Goal: Task Accomplishment & Management: Manage account settings

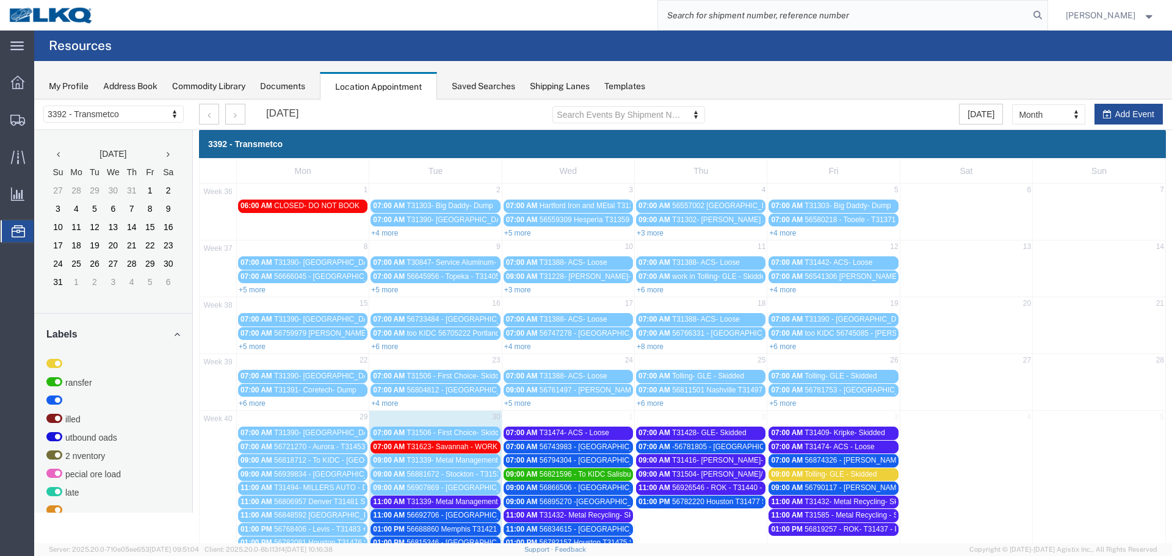
scroll to position [119, 0]
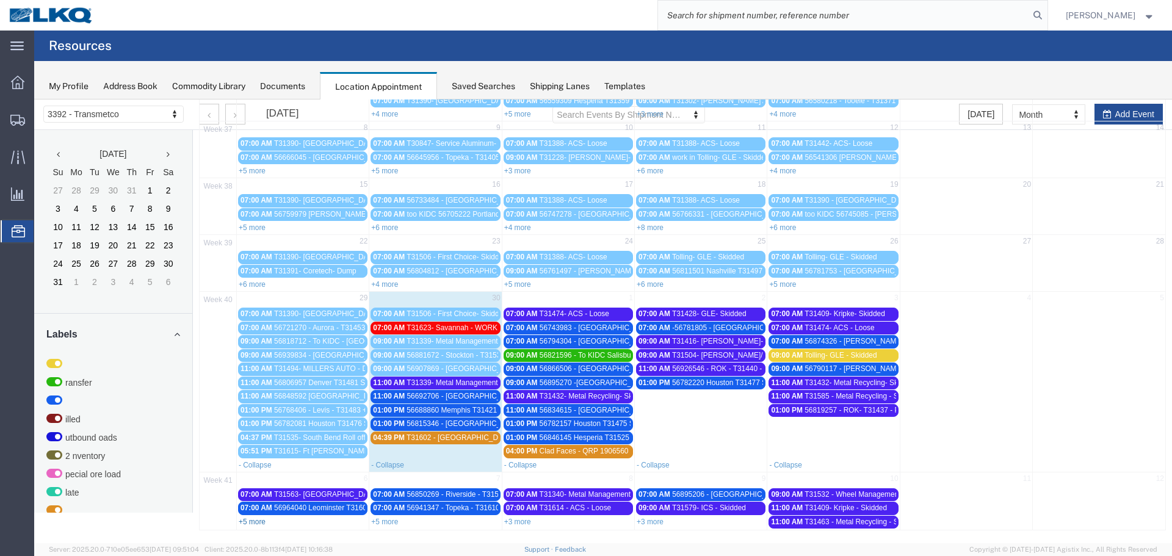
click at [262, 521] on link "+5 more" at bounding box center [252, 522] width 27 height 9
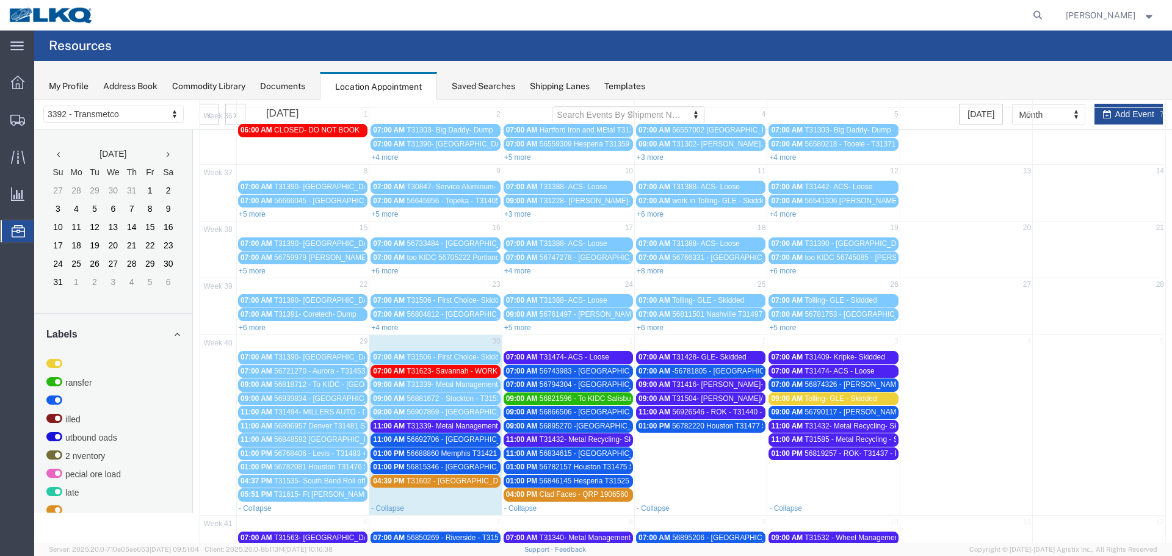
scroll to position [0, 0]
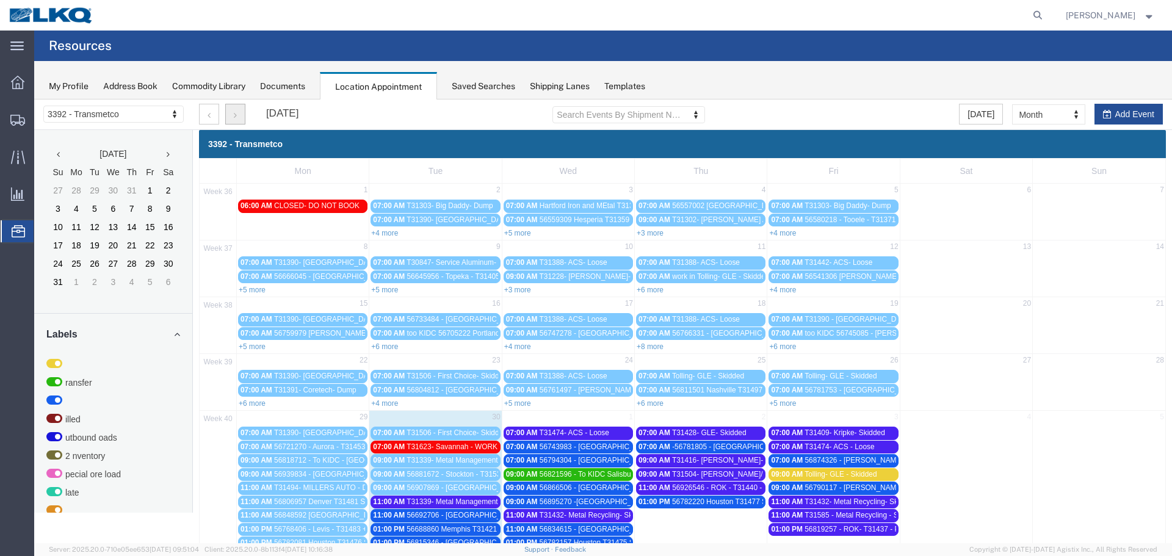
click at [233, 118] on button "button" at bounding box center [235, 114] width 20 height 21
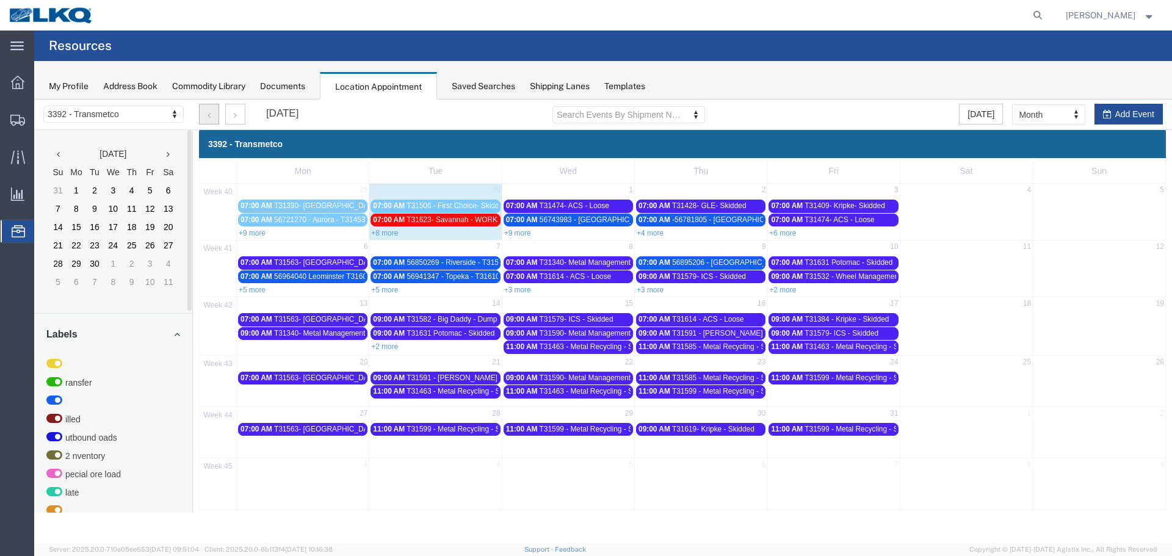
click at [211, 120] on button "button" at bounding box center [209, 114] width 20 height 21
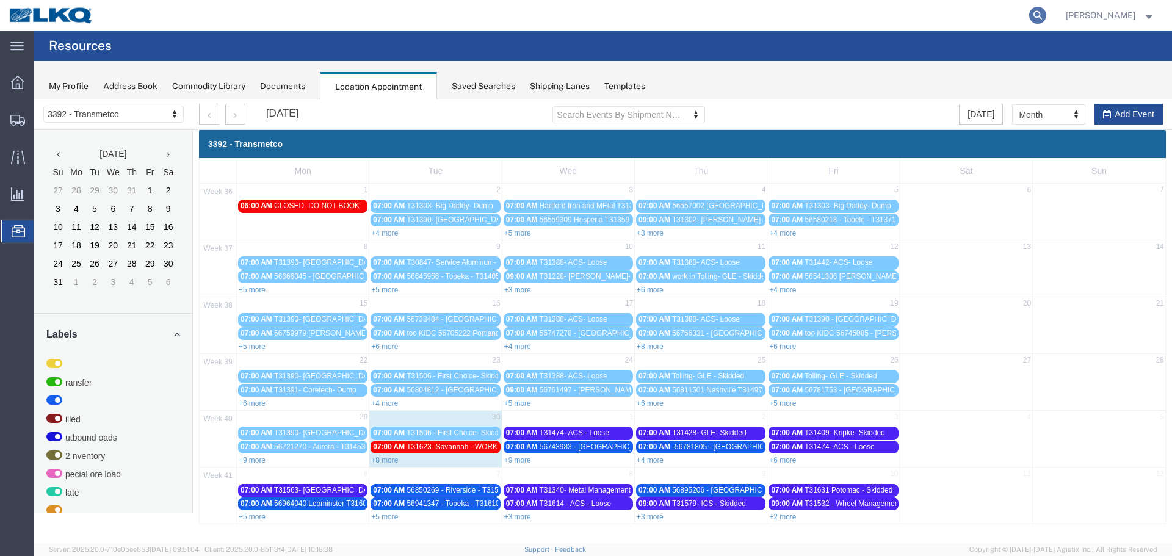
click at [1029, 16] on icon at bounding box center [1037, 15] width 17 height 17
type input "56705972"
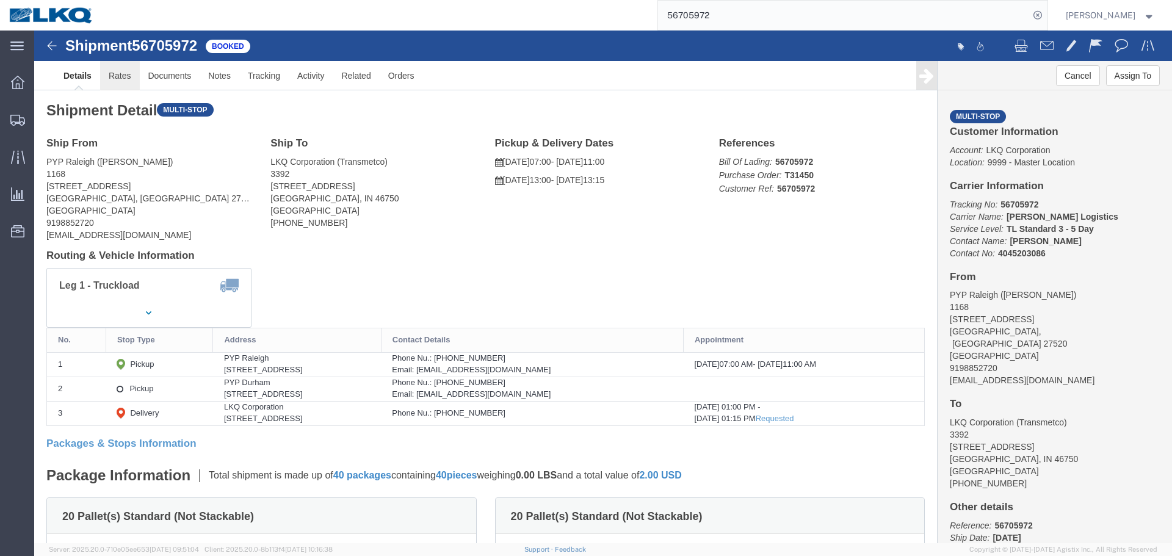
click link "Rates"
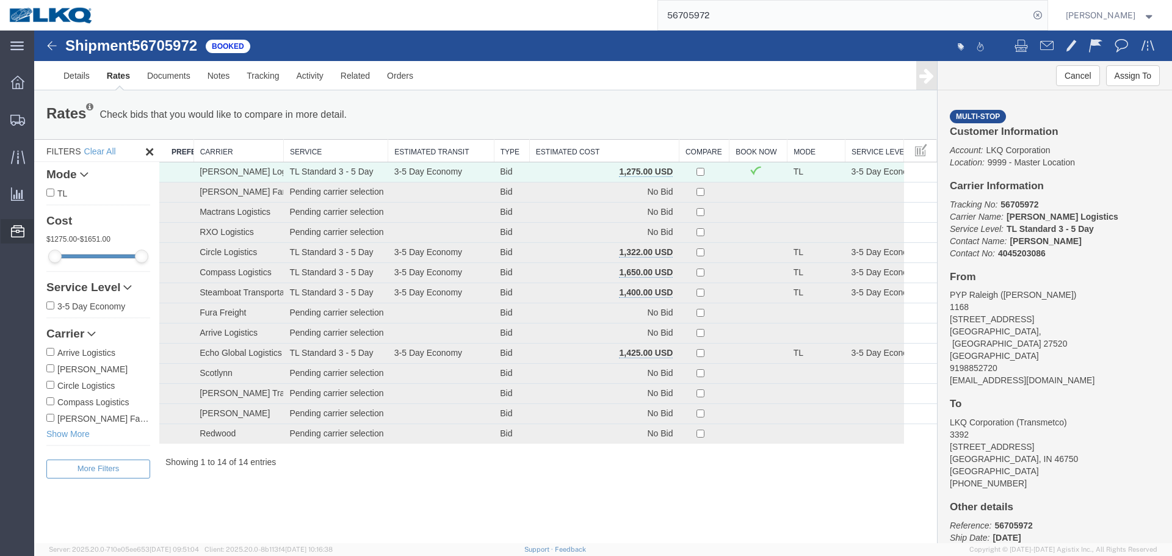
click at [0, 0] on span "Location Appointment" at bounding box center [0, 0] width 0 height 0
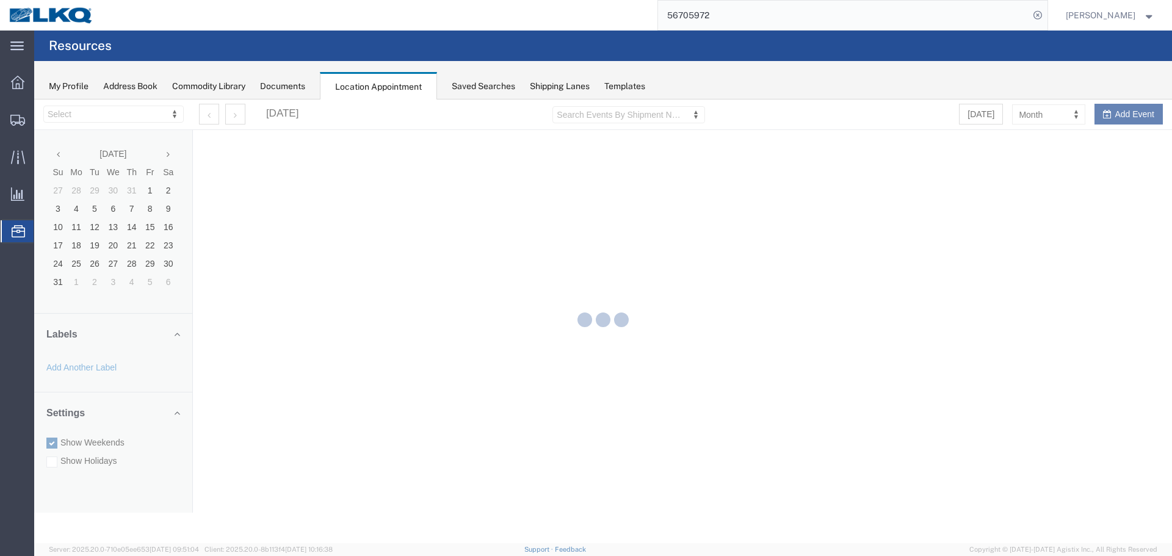
select select "28018"
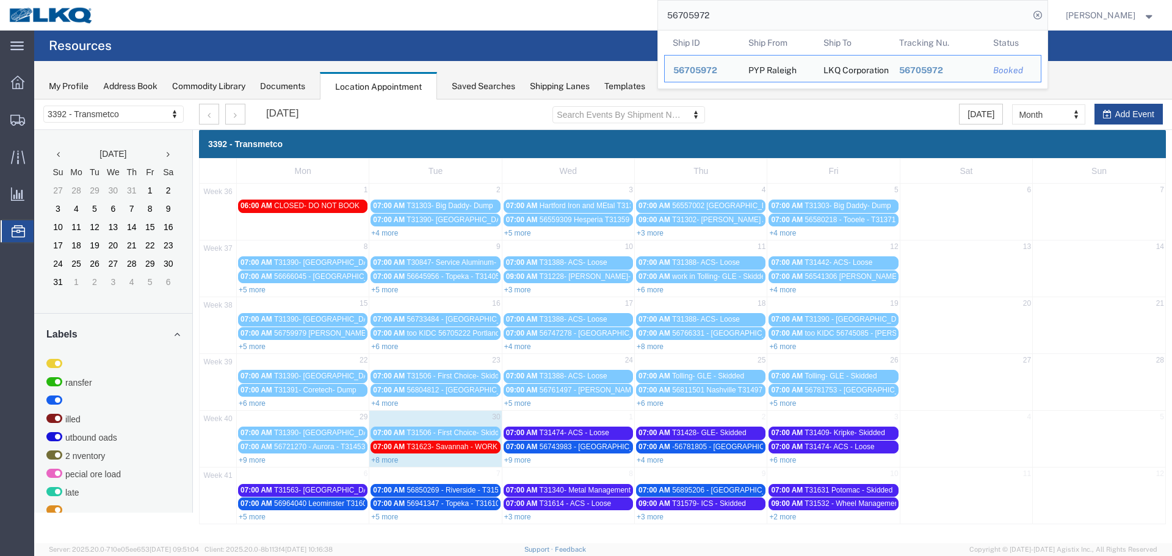
drag, startPoint x: 712, startPoint y: 23, endPoint x: 609, endPoint y: 28, distance: 103.9
click at [609, 29] on div "56705972 Ship ID Ship From Ship To Tracking Nu. Status Ship ID 56705972 Ship Fr…" at bounding box center [575, 15] width 945 height 31
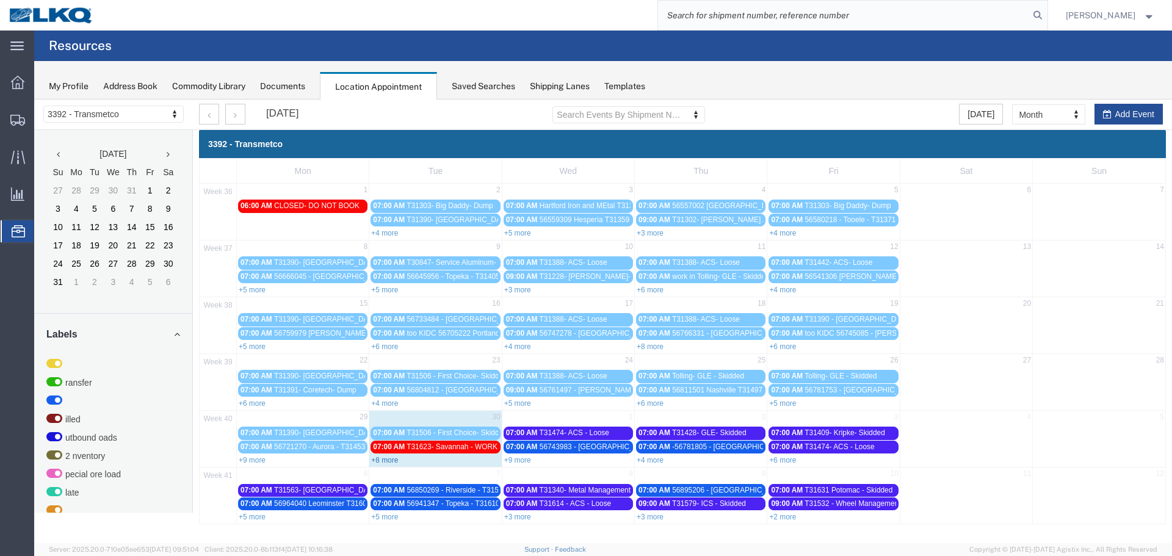
click at [391, 461] on link "+8 more" at bounding box center [384, 460] width 27 height 9
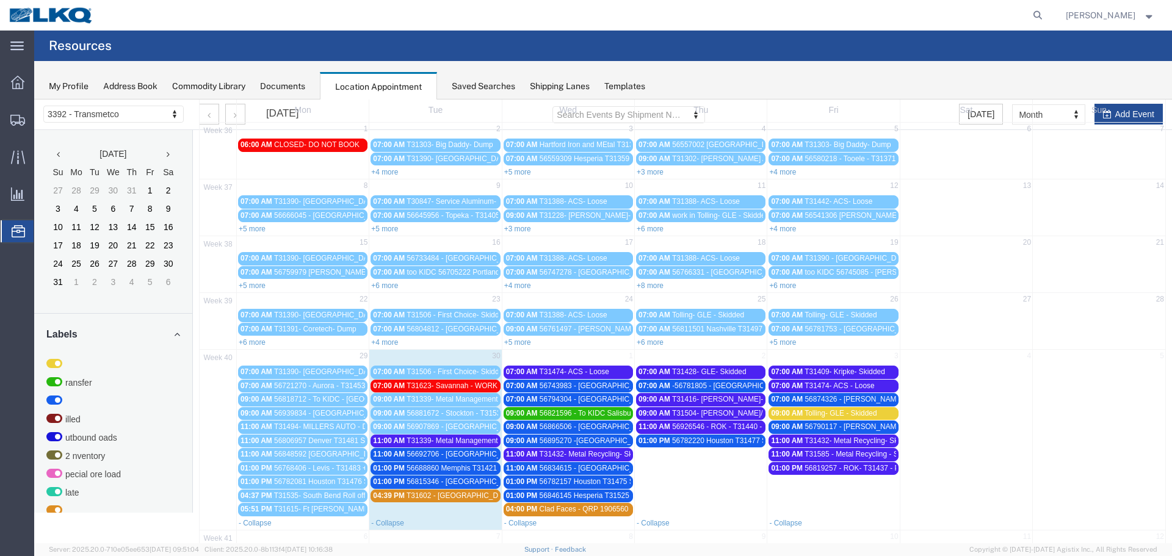
scroll to position [118, 0]
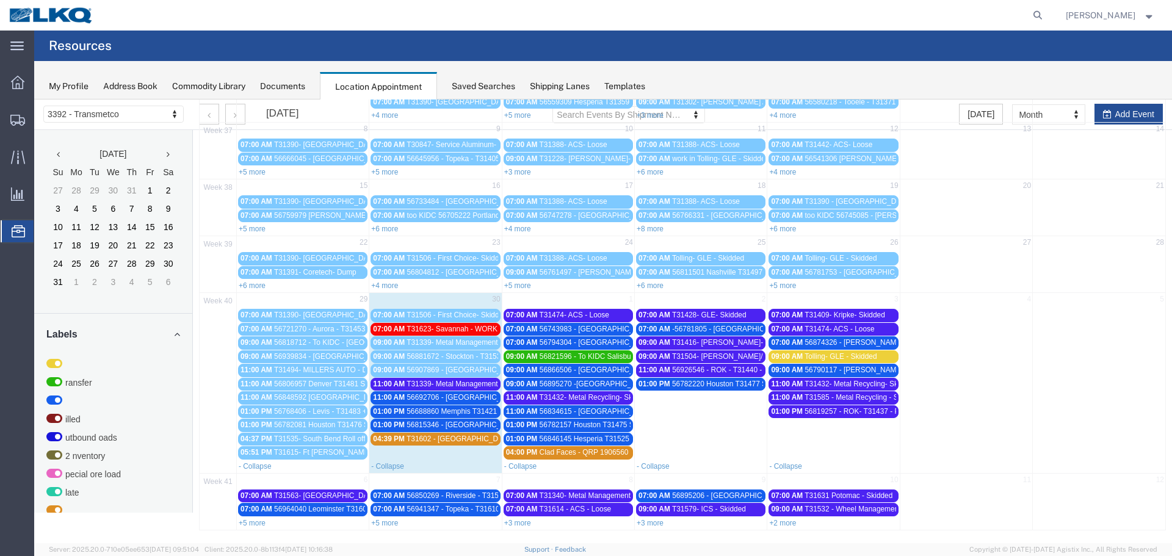
click at [463, 411] on span "56688860 Memphis T31421 Skidded **Work in per [PERSON_NAME]**" at bounding box center [522, 411] width 231 height 9
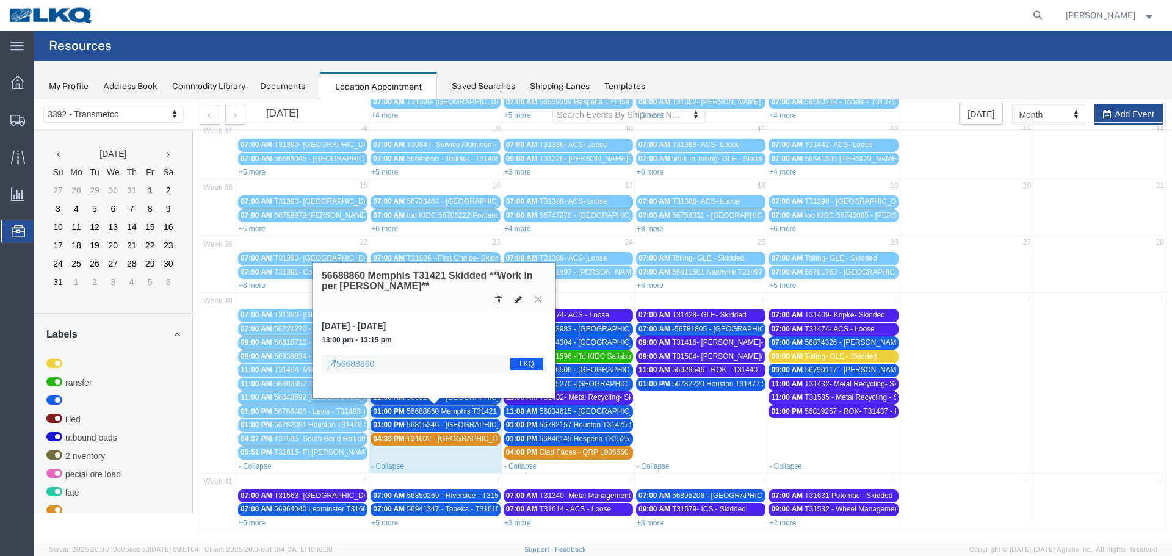
click at [516, 304] on icon at bounding box center [518, 299] width 7 height 9
select select "1"
select select "22"
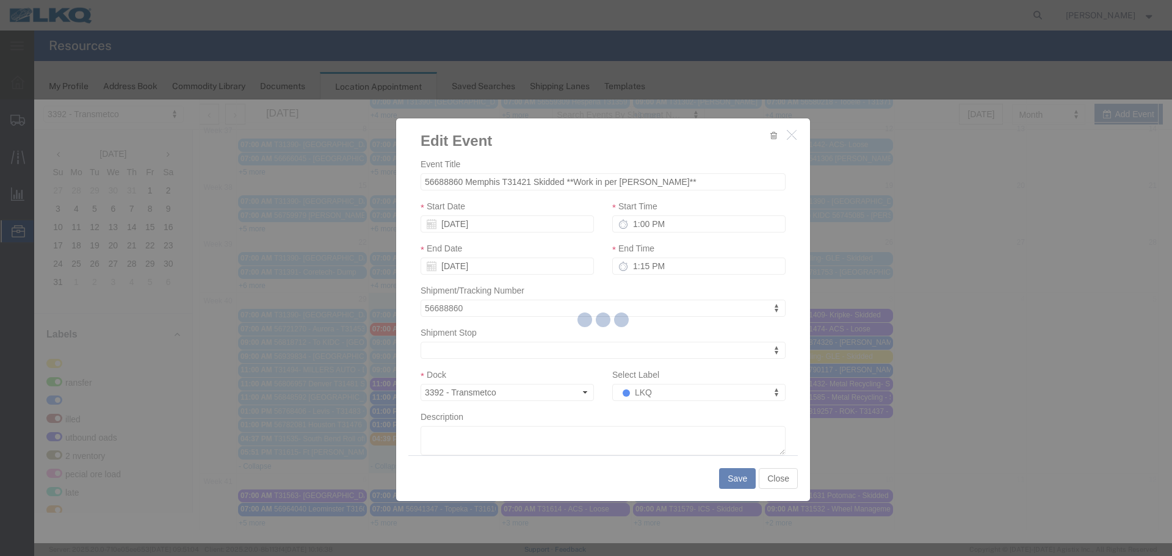
select select
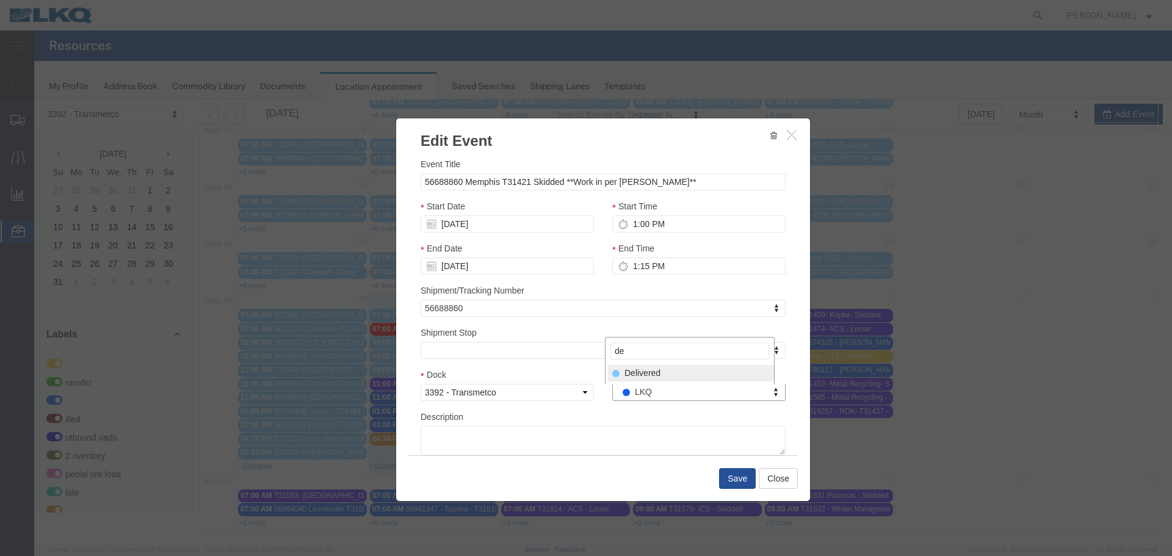
type input "de"
select select "40"
click at [731, 477] on button "Save" at bounding box center [737, 478] width 37 height 21
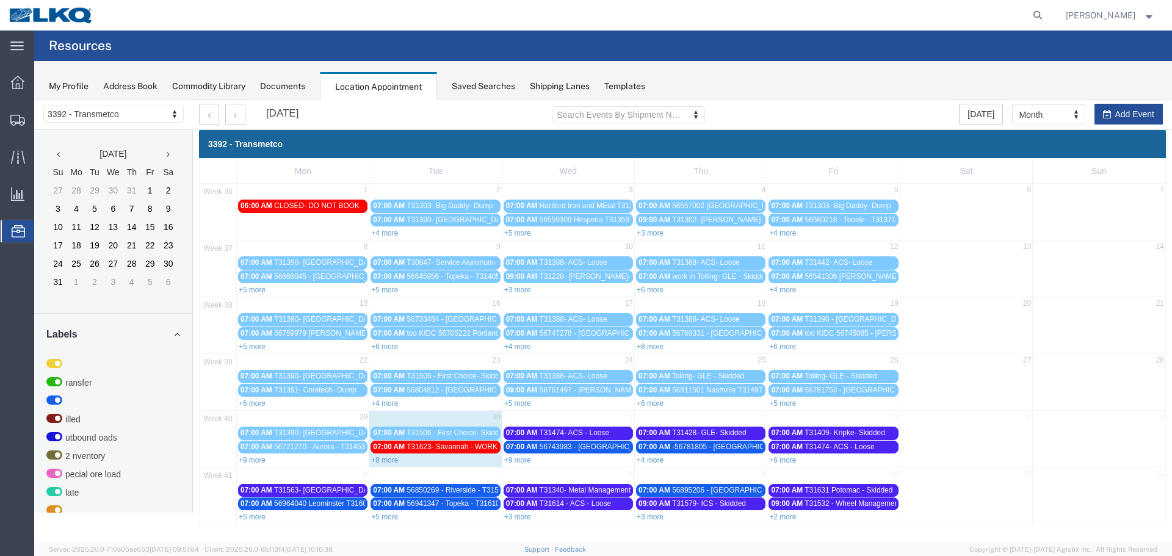
scroll to position [0, 0]
click at [380, 460] on link "+8 more" at bounding box center [384, 460] width 27 height 9
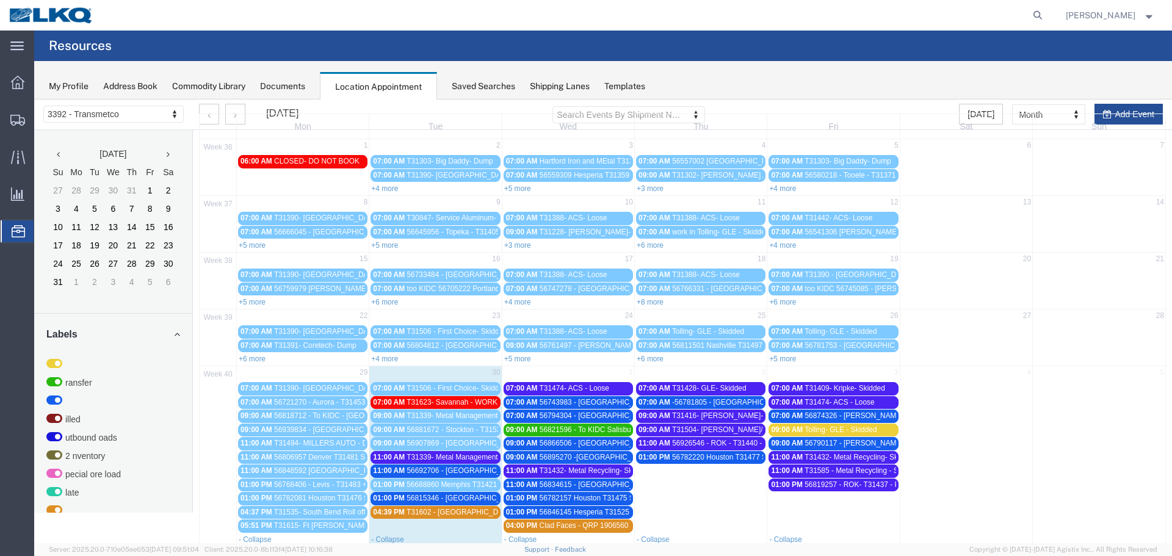
scroll to position [118, 0]
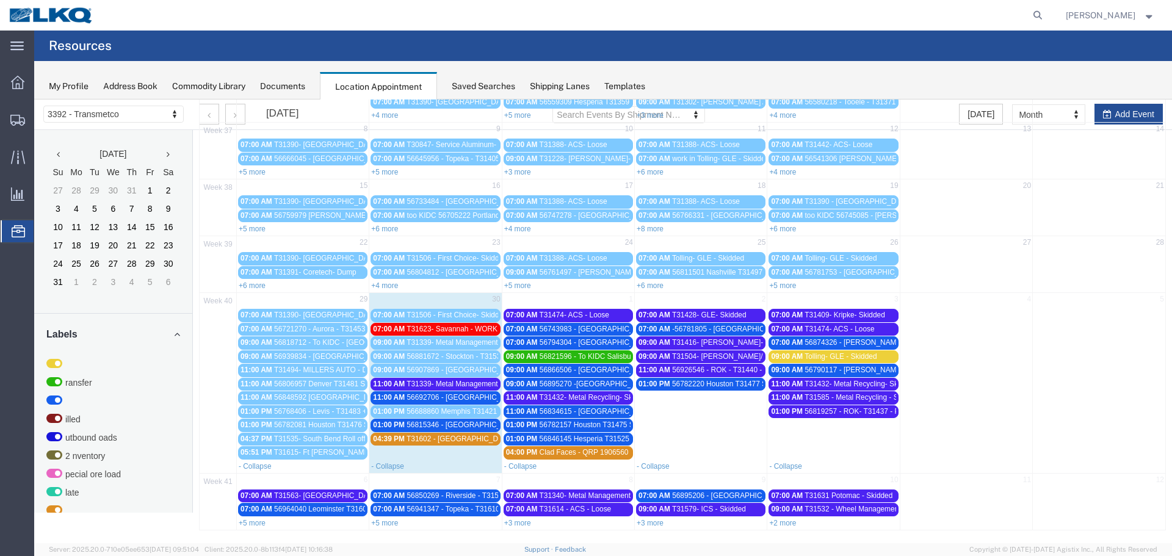
click at [456, 402] on span "56692706 - [GEOGRAPHIC_DATA] - T31434 - Palletized" at bounding box center [498, 397] width 183 height 9
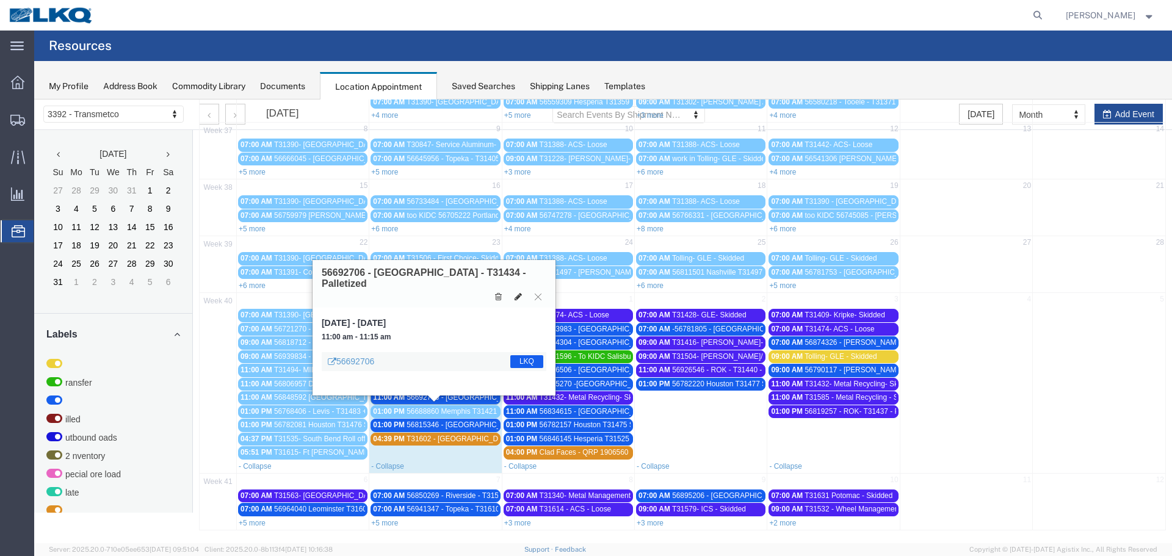
click at [513, 291] on button at bounding box center [518, 297] width 17 height 13
select select "100"
select select "1"
select select "22"
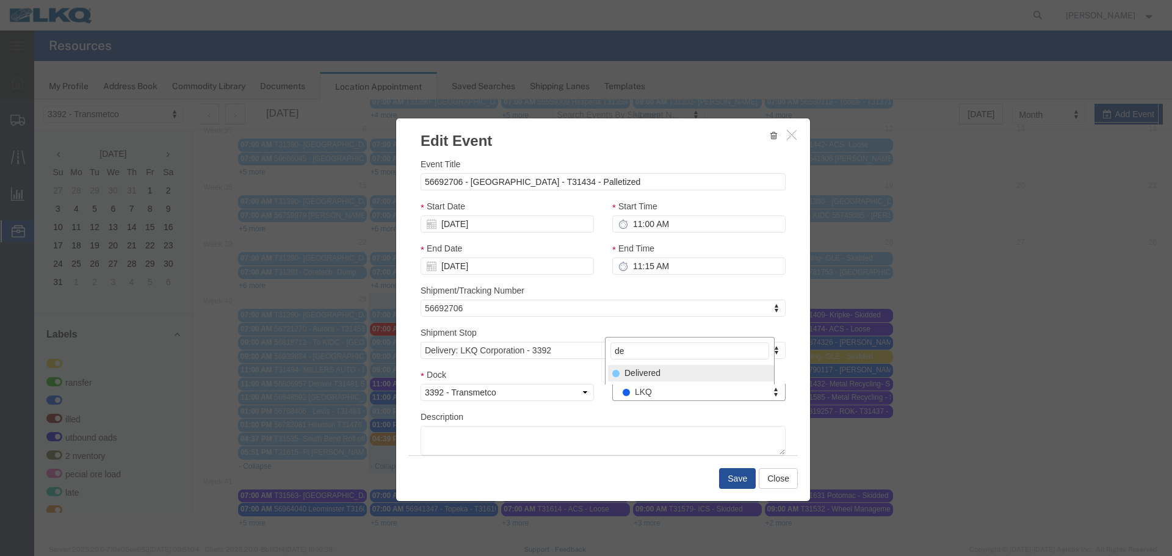
type input "de"
select select "40"
click at [735, 476] on button "Save" at bounding box center [737, 478] width 37 height 21
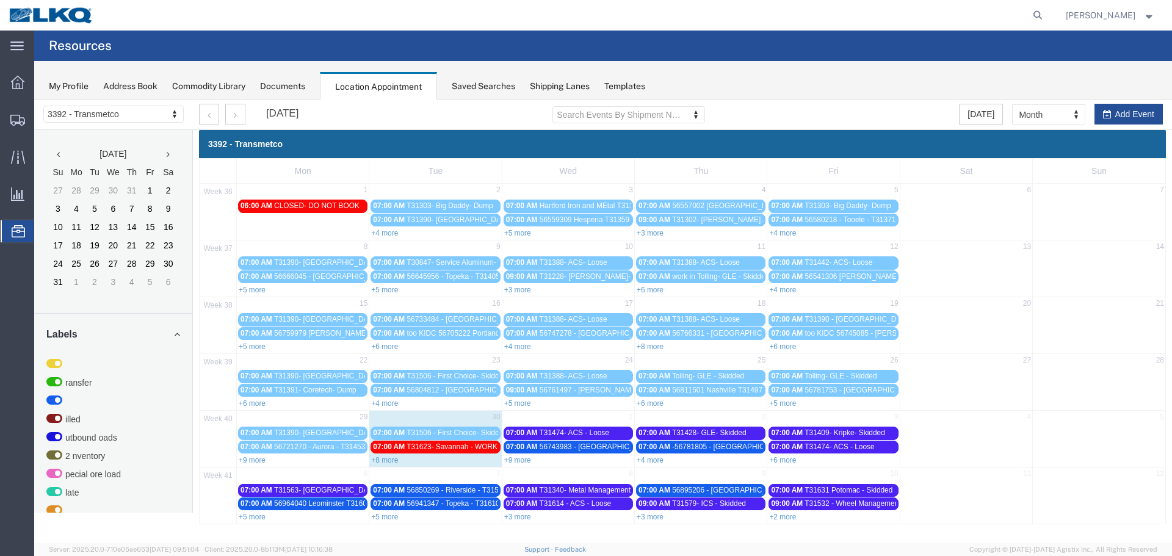
scroll to position [0, 0]
click at [386, 462] on link "+8 more" at bounding box center [384, 460] width 27 height 9
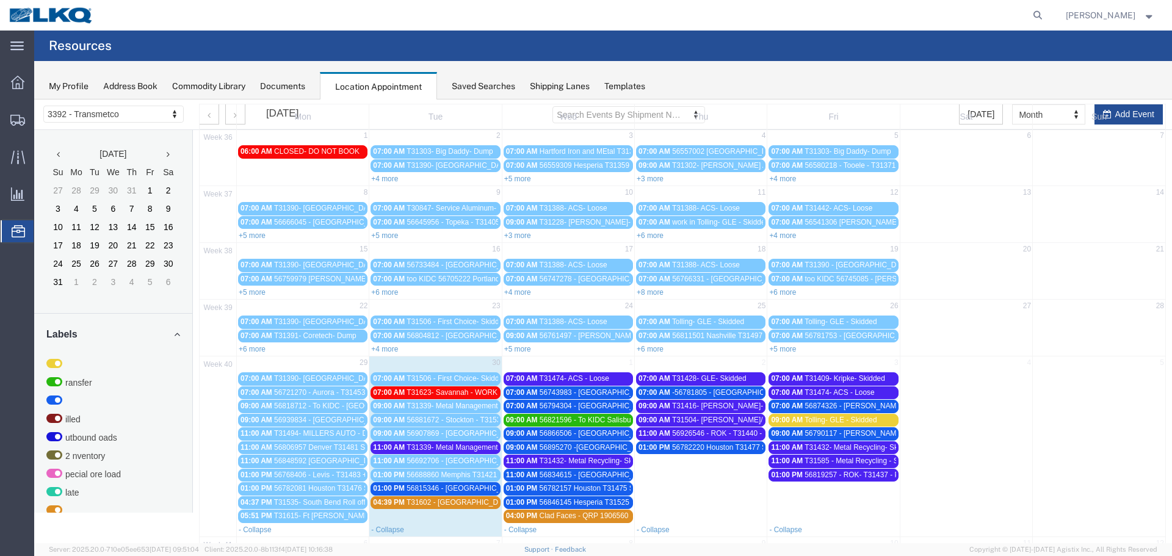
scroll to position [118, 0]
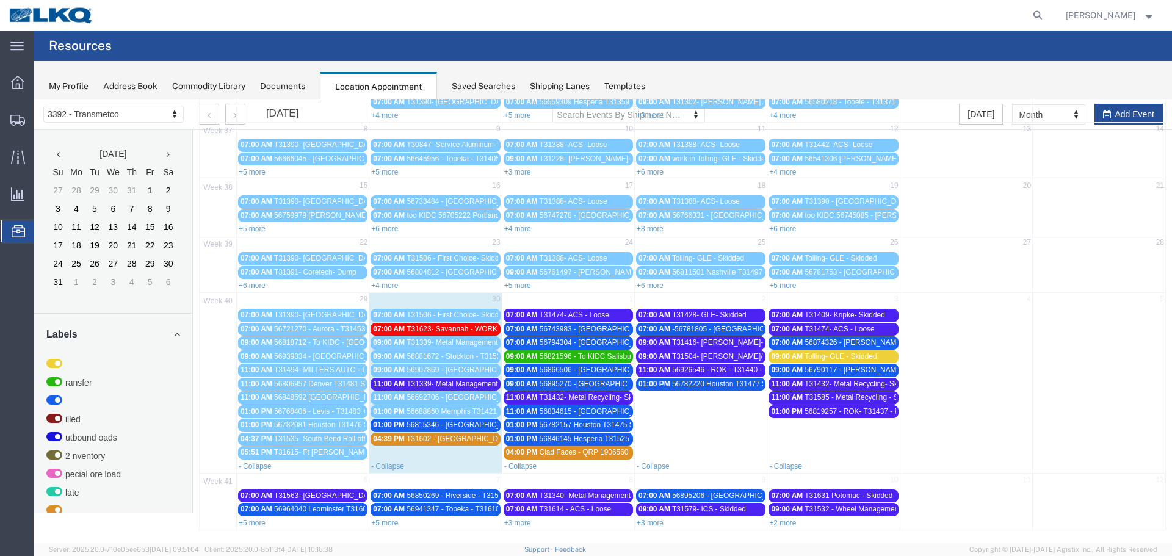
click at [474, 402] on span "56692706 - [GEOGRAPHIC_DATA] - T31434 - Palletized" at bounding box center [498, 397] width 183 height 9
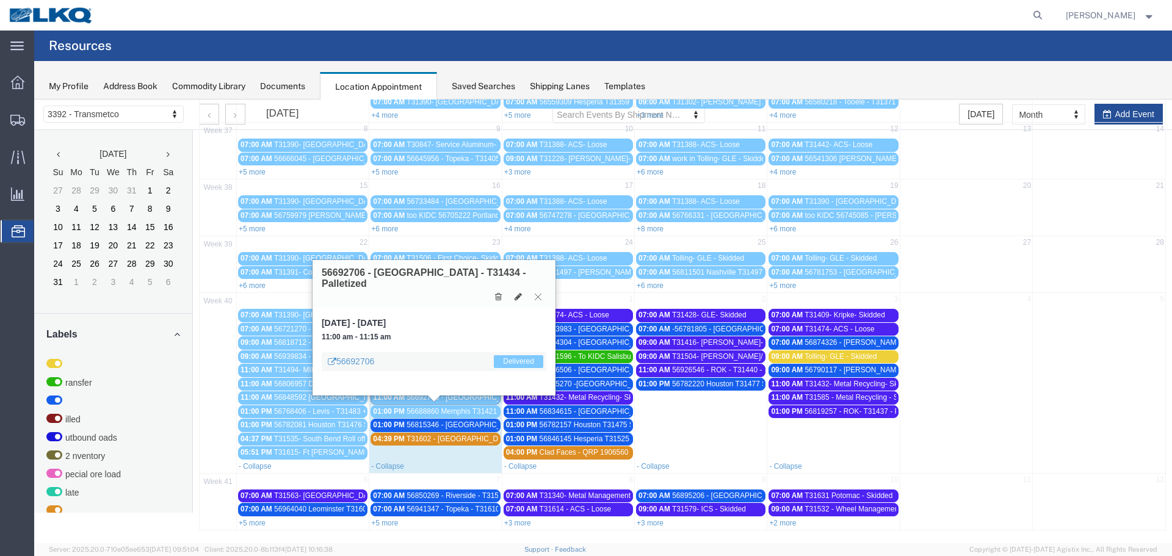
click at [538, 293] on icon at bounding box center [538, 296] width 7 height 7
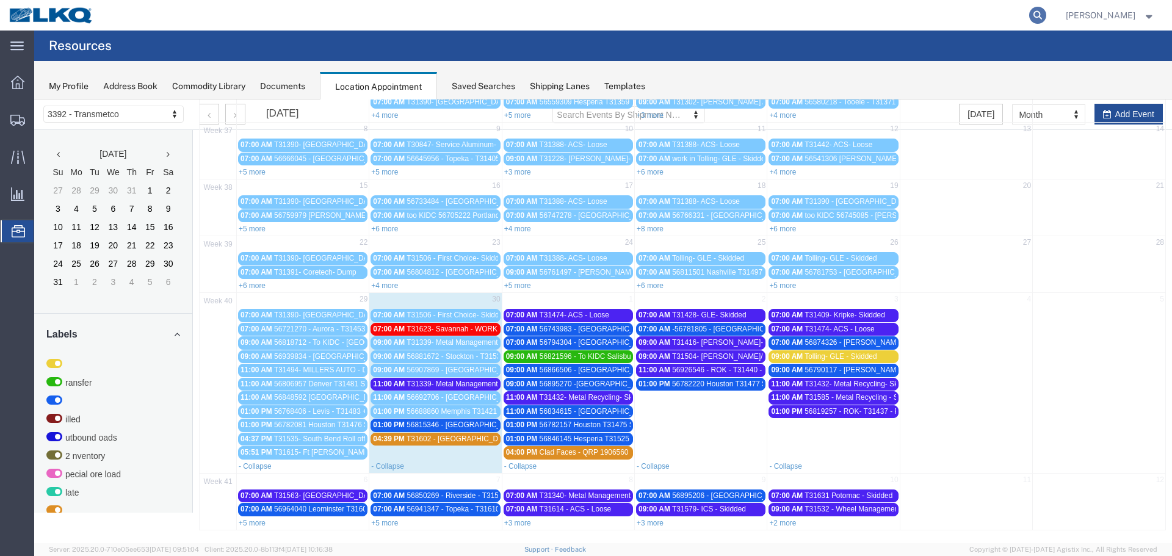
click at [1038, 17] on icon at bounding box center [1037, 15] width 17 height 17
type input "56907869"
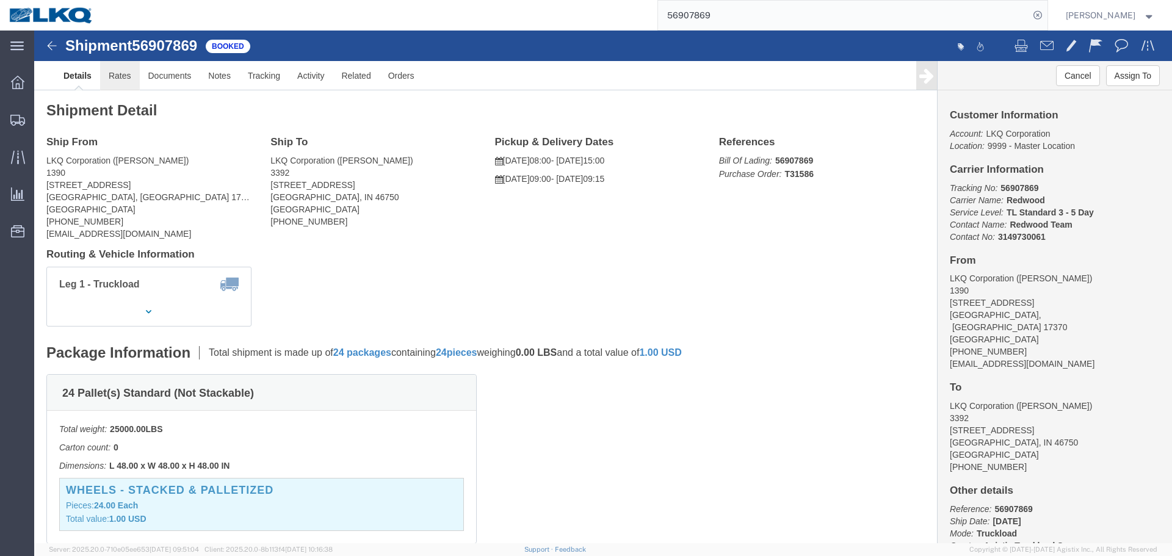
click link "Rates"
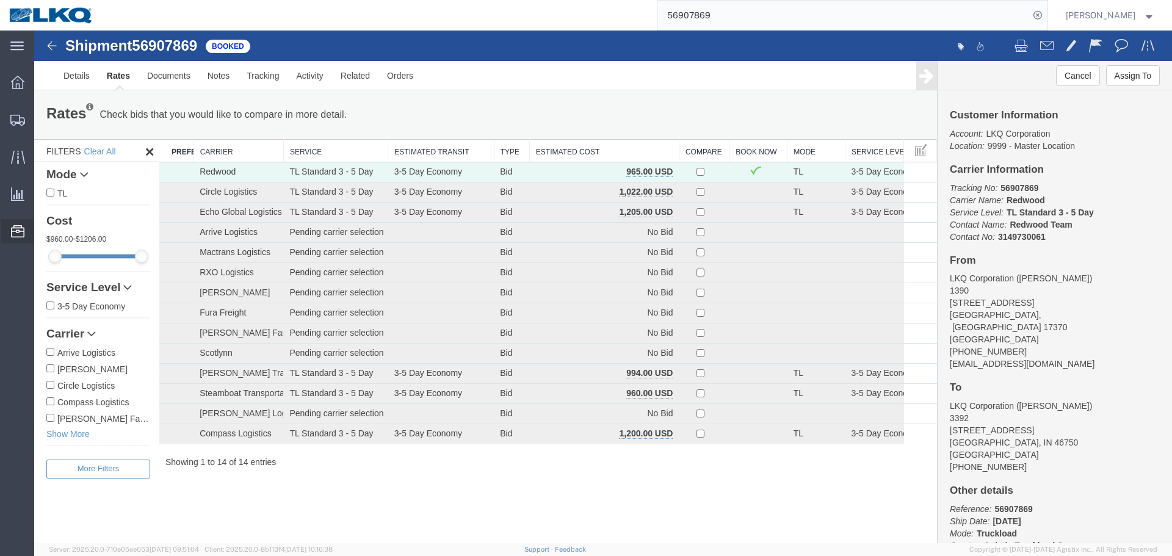
click at [0, 0] on span "Location Appointment" at bounding box center [0, 0] width 0 height 0
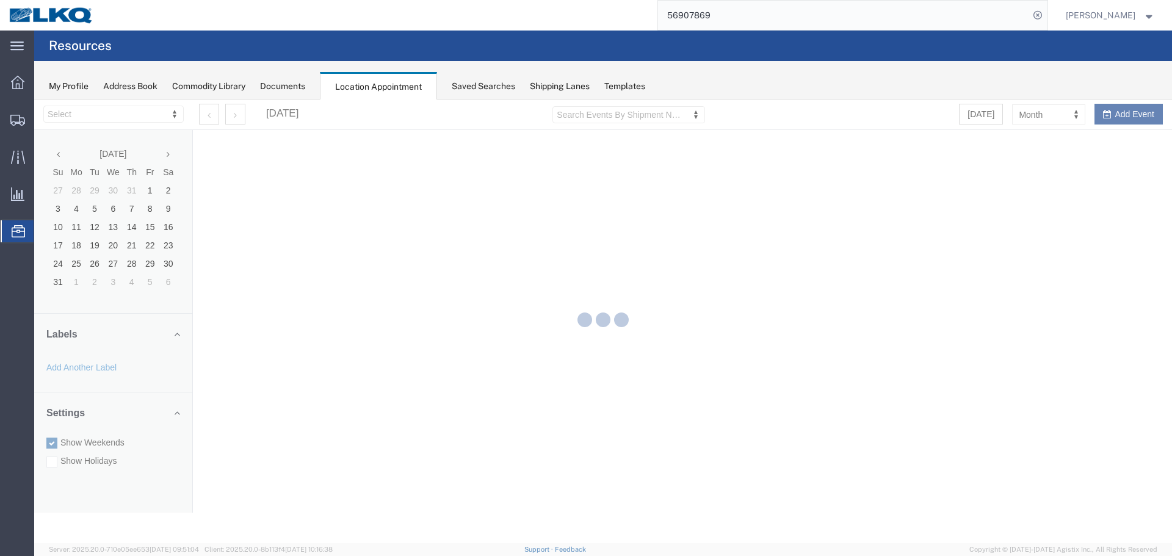
select select "28018"
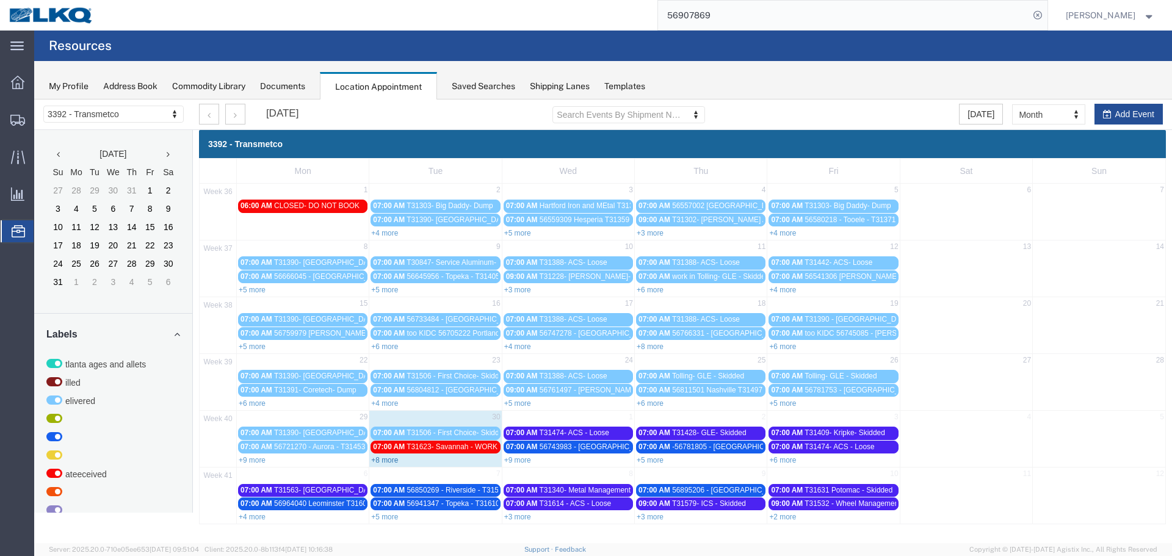
click at [391, 459] on link "+8 more" at bounding box center [384, 460] width 27 height 9
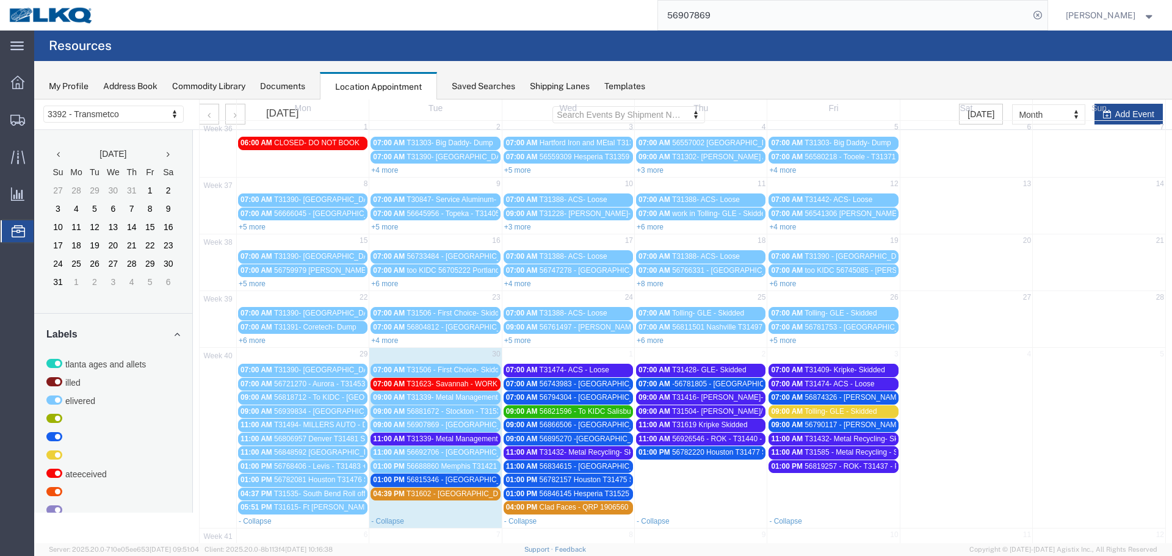
scroll to position [118, 0]
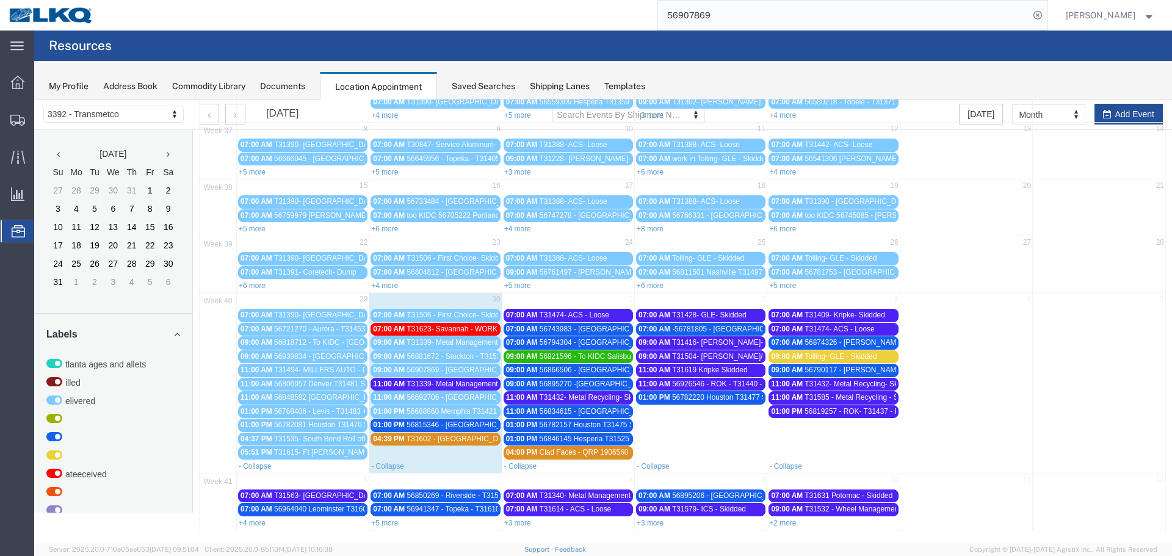
click at [461, 386] on span "T31339- Metal Management- Skidded" at bounding box center [468, 384] width 122 height 9
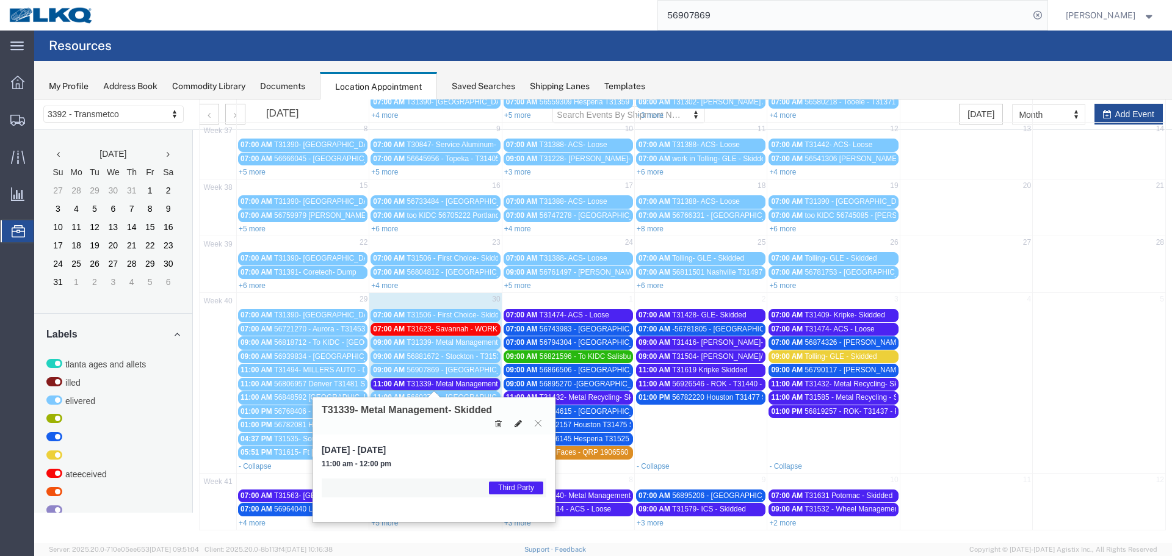
click at [516, 424] on icon at bounding box center [518, 423] width 7 height 9
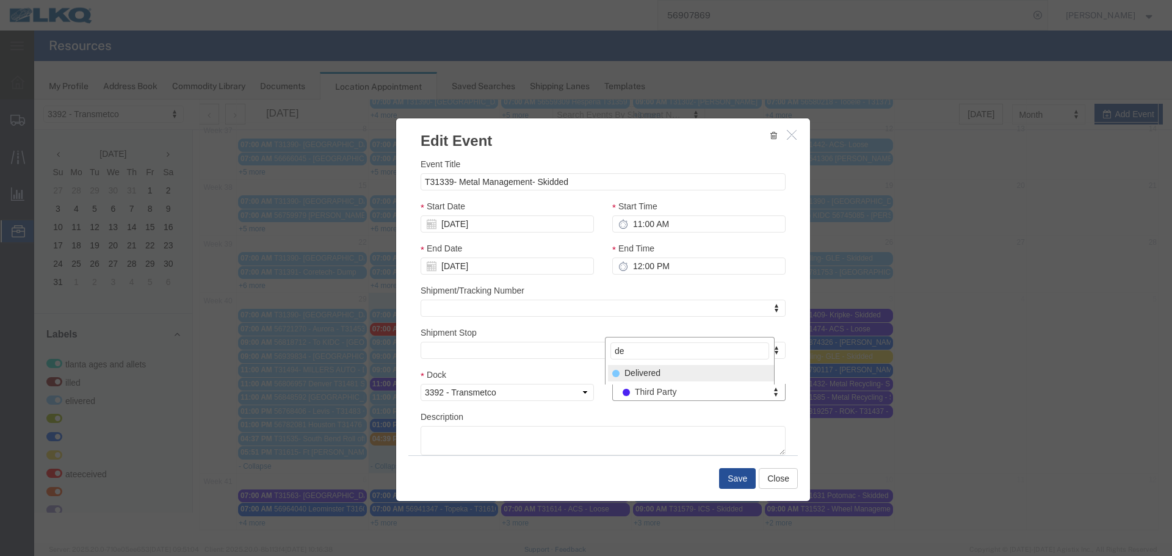
type input "de"
select select "40"
click at [733, 472] on button "Save" at bounding box center [737, 478] width 37 height 21
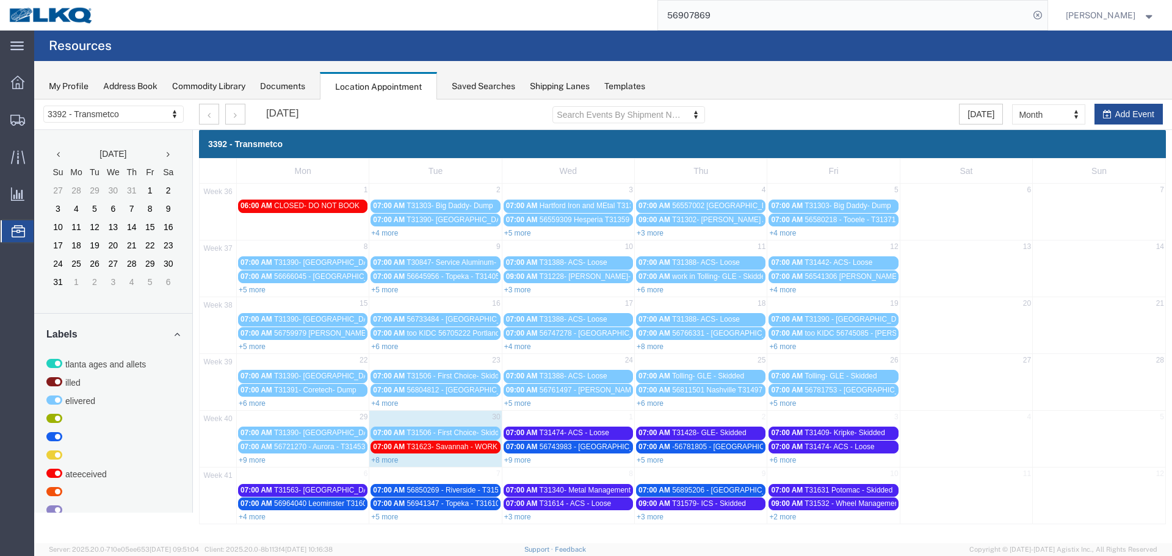
scroll to position [0, 0]
click at [391, 460] on link "+8 more" at bounding box center [384, 460] width 27 height 9
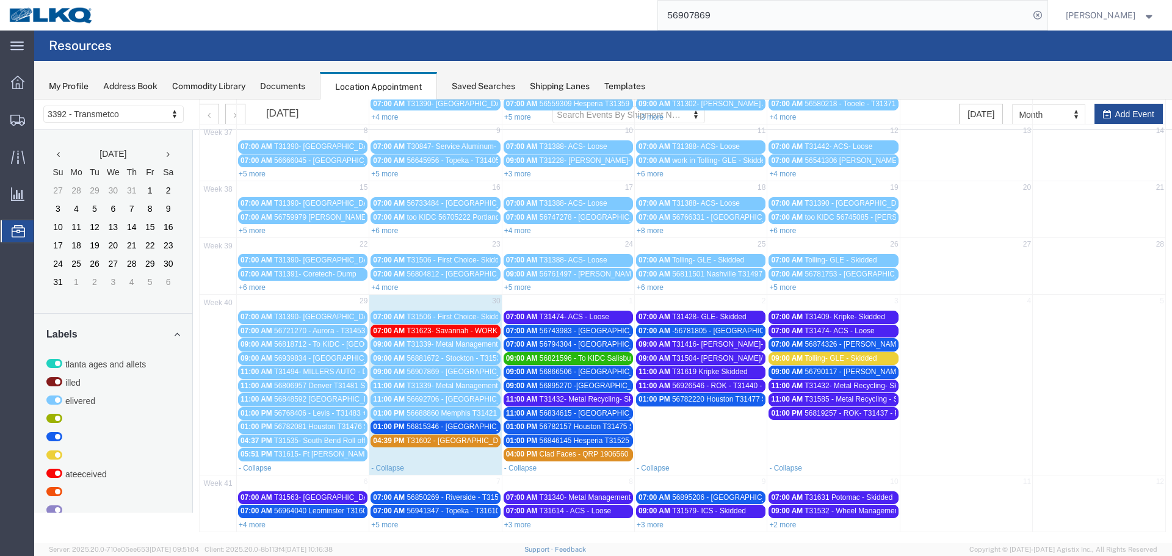
scroll to position [118, 0]
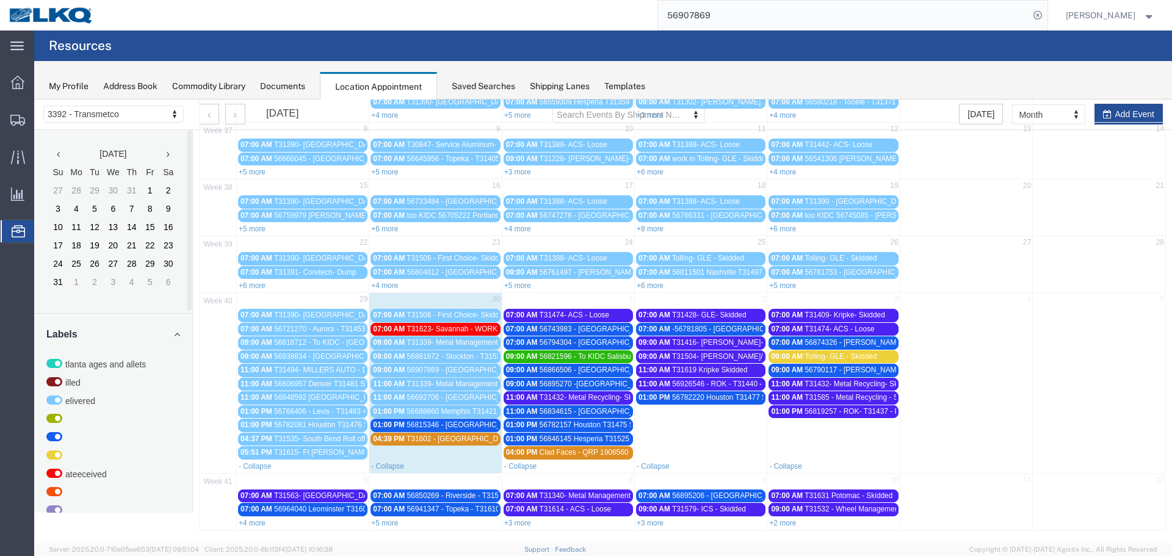
click at [480, 328] on span "T31623- Savannah - WORK IN" at bounding box center [457, 329] width 100 height 9
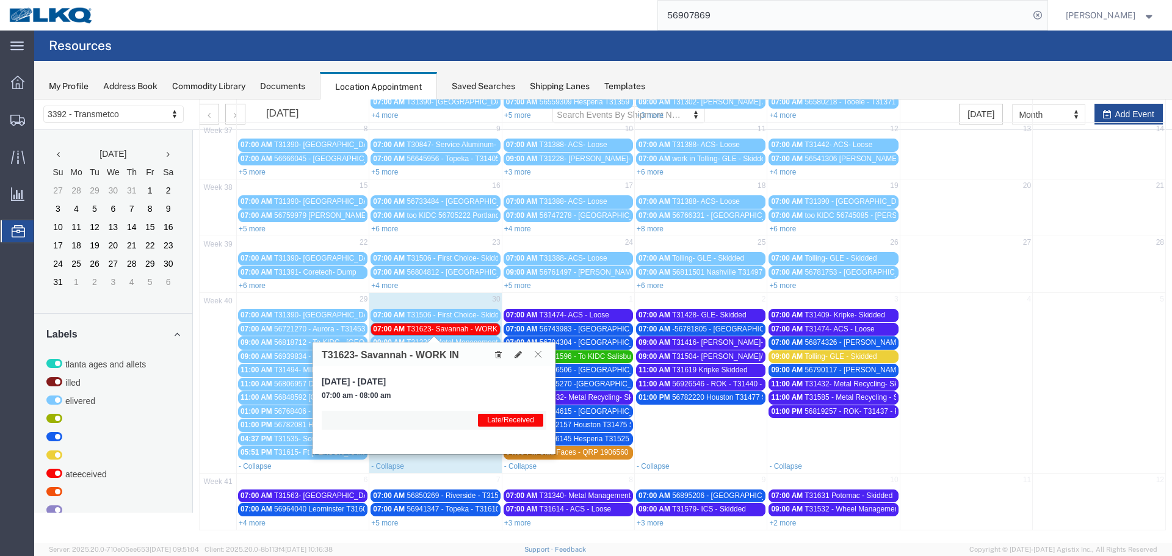
click at [535, 356] on icon at bounding box center [538, 353] width 7 height 7
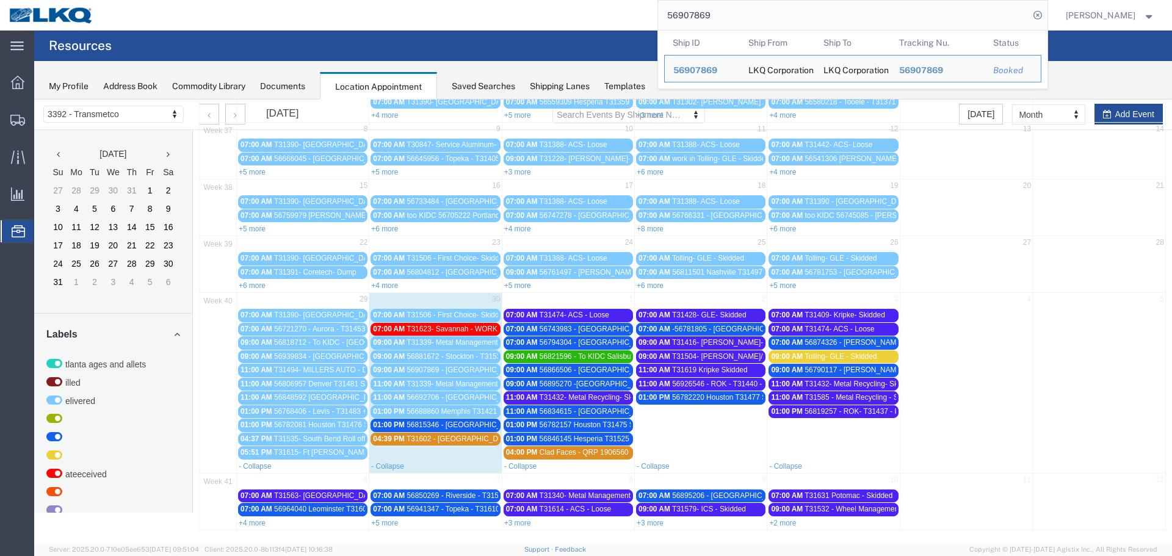
drag, startPoint x: 718, startPoint y: 18, endPoint x: 610, endPoint y: 13, distance: 107.5
click at [610, 13] on div "56907869 Ship ID Ship From Ship To Tracking Nu. Status Ship ID 56907869 Ship Fr…" at bounding box center [575, 15] width 945 height 31
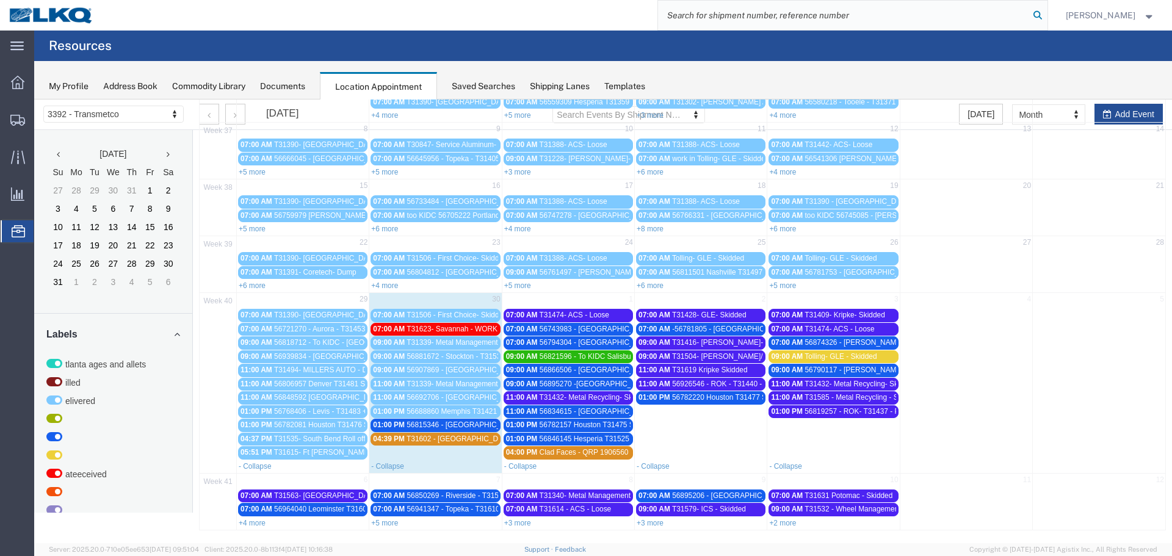
click at [1032, 18] on icon at bounding box center [1037, 15] width 17 height 17
click at [919, 21] on input "search" at bounding box center [843, 15] width 371 height 29
type input "56881672"
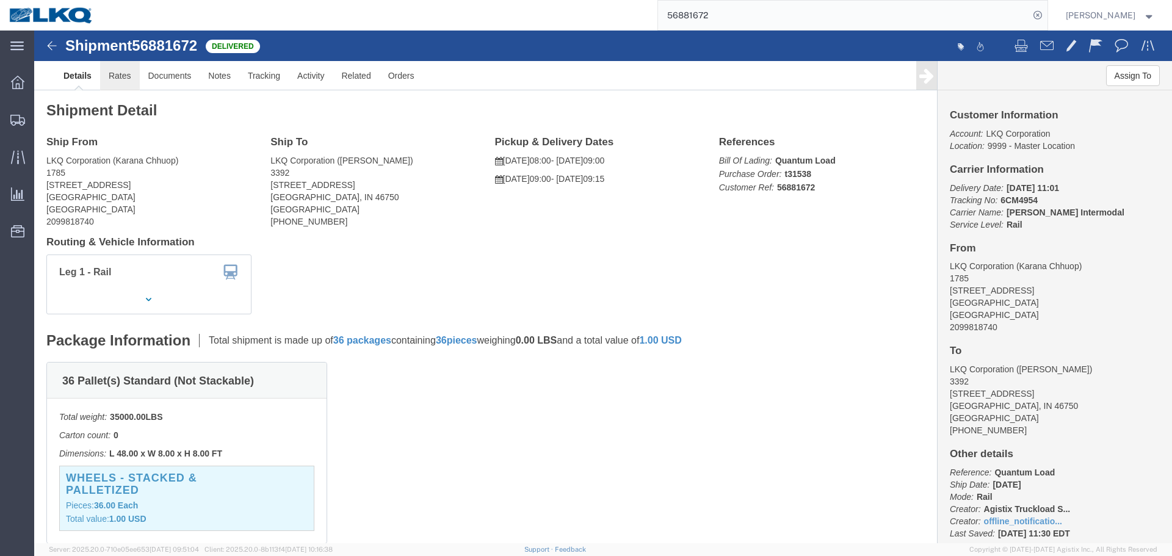
click link "Rates"
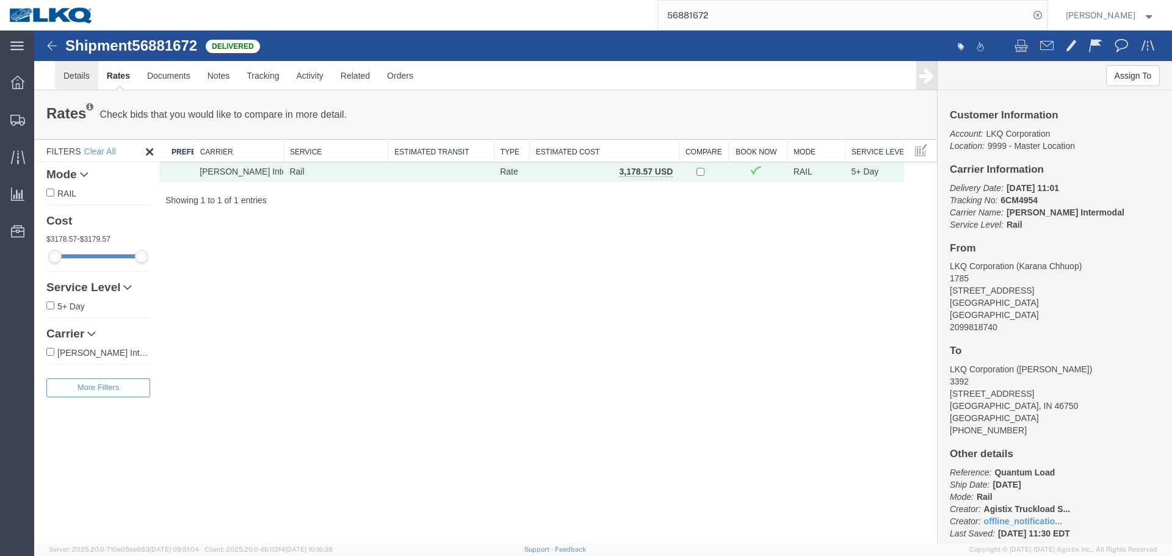
click at [81, 76] on link "Details" at bounding box center [76, 75] width 43 height 29
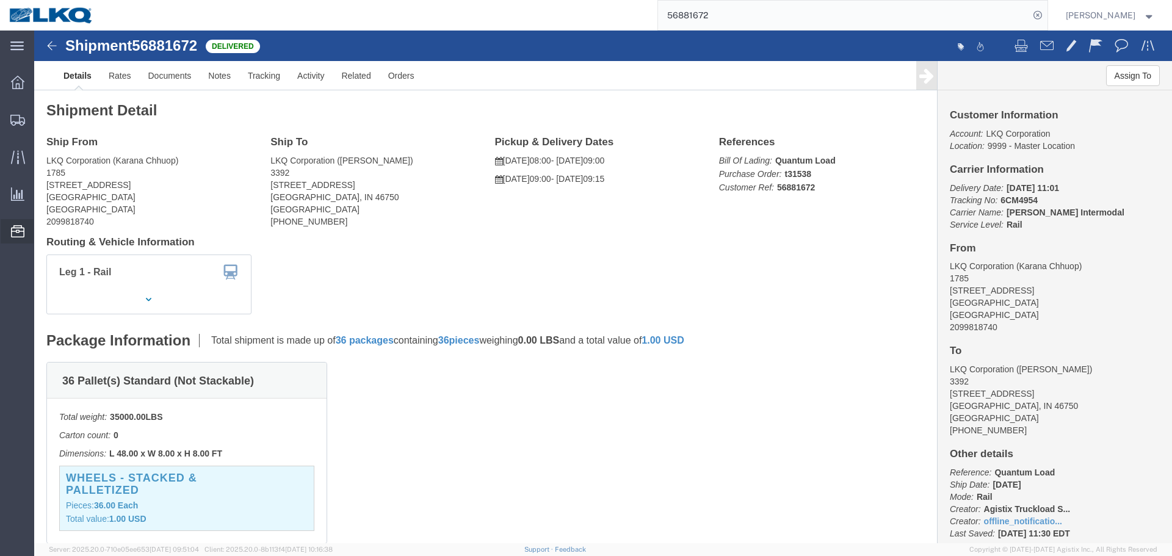
click at [0, 0] on span "Location Appointment" at bounding box center [0, 0] width 0 height 0
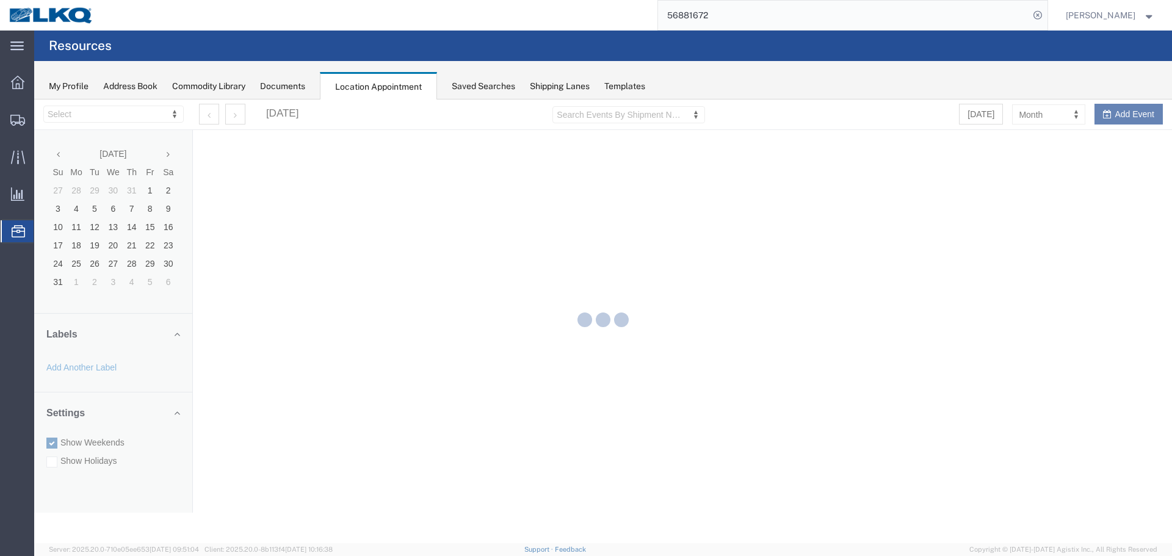
select select "28018"
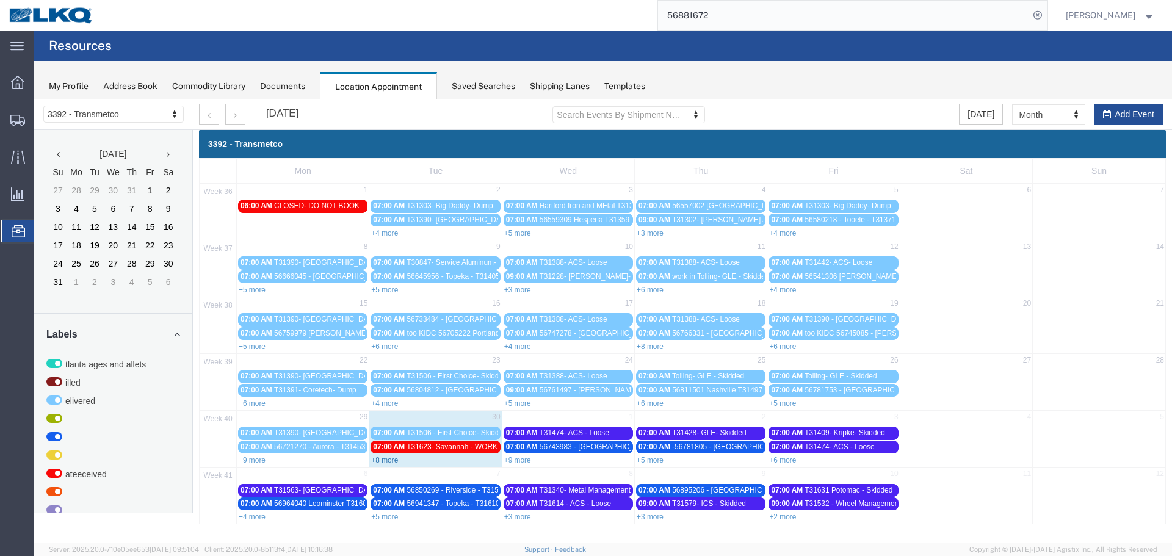
click at [393, 457] on link "+8 more" at bounding box center [384, 460] width 27 height 9
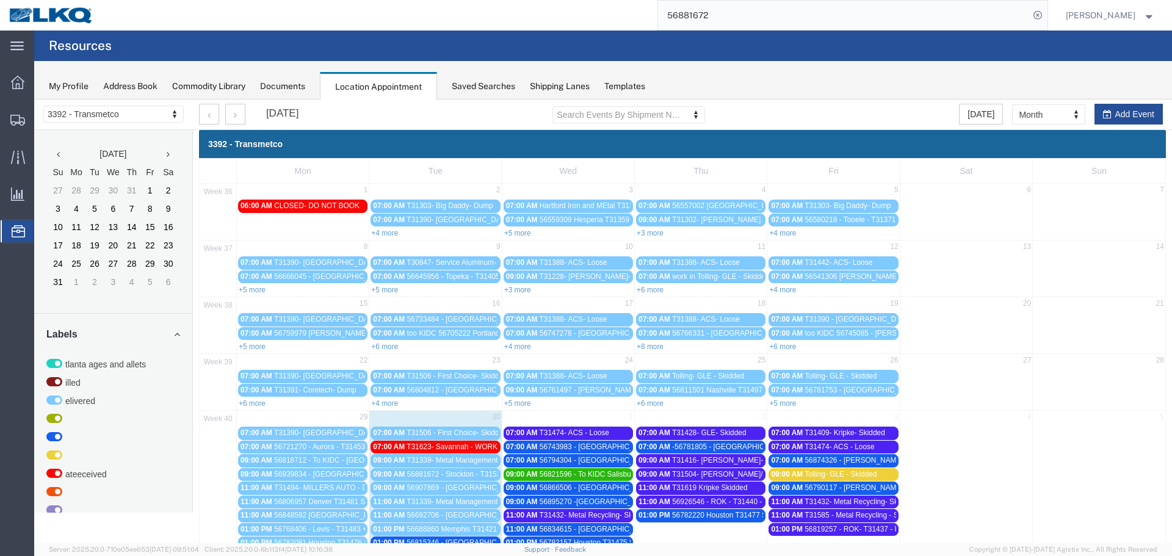
click at [417, 449] on span "T31623- Savannah - WORK IN" at bounding box center [457, 447] width 100 height 9
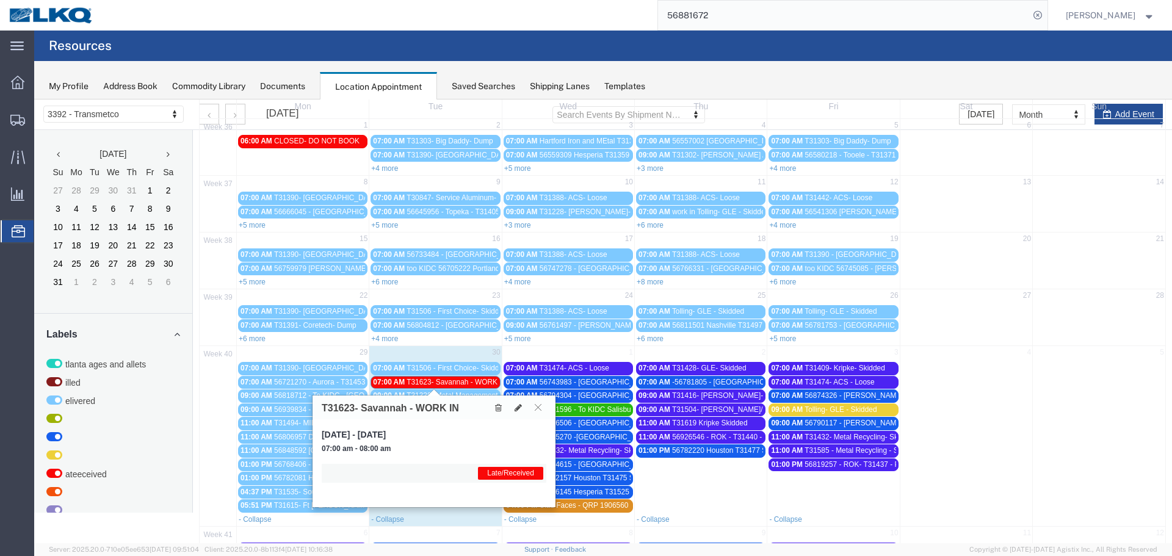
scroll to position [118, 0]
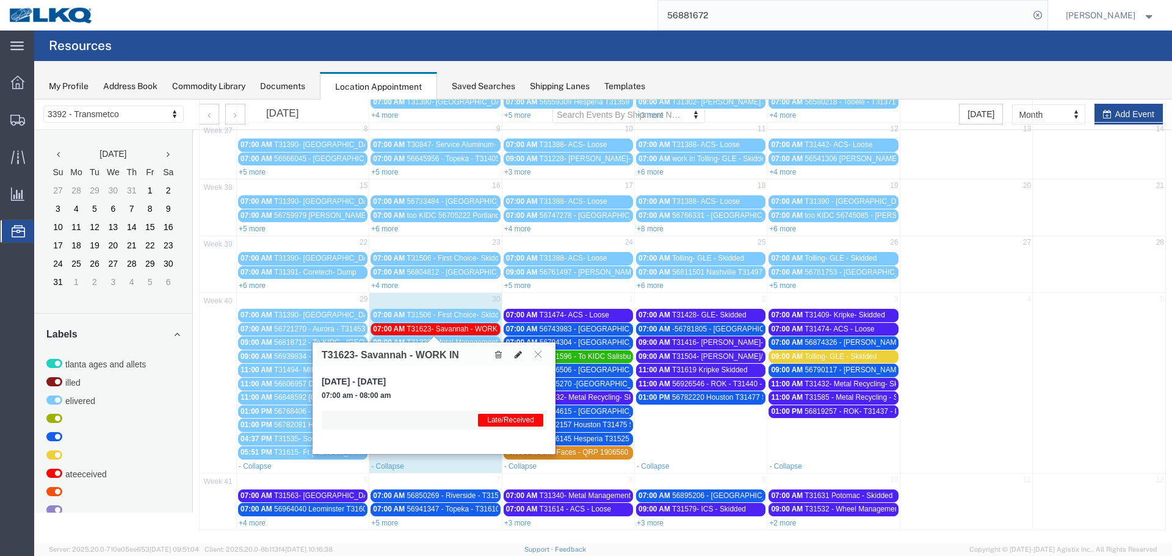
click at [518, 357] on icon at bounding box center [518, 354] width 7 height 9
select select "1"
select select "160"
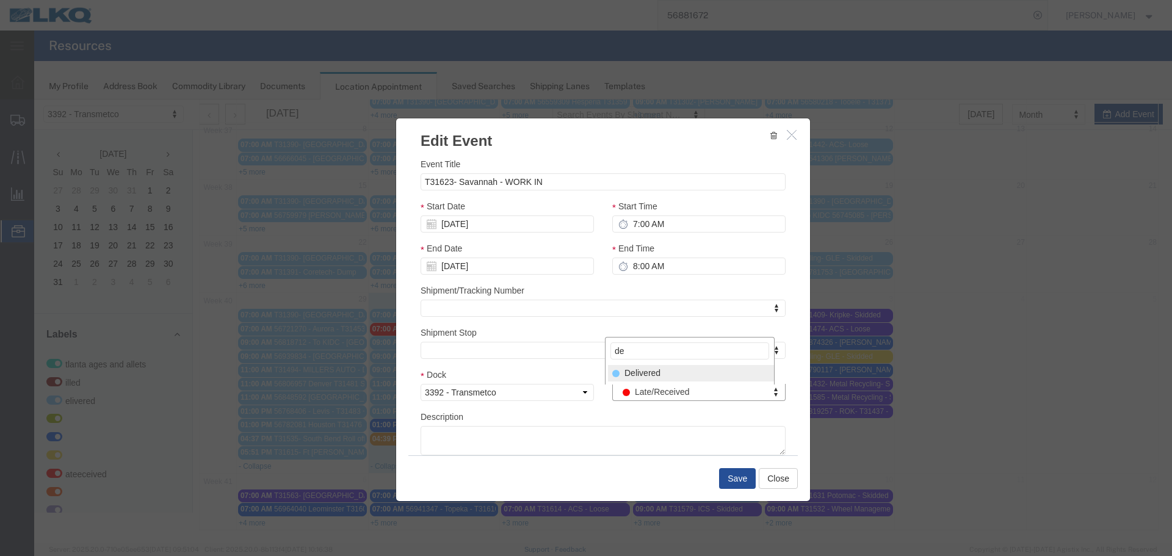
type input "de"
select select "40"
click at [724, 482] on button "Save" at bounding box center [737, 478] width 37 height 21
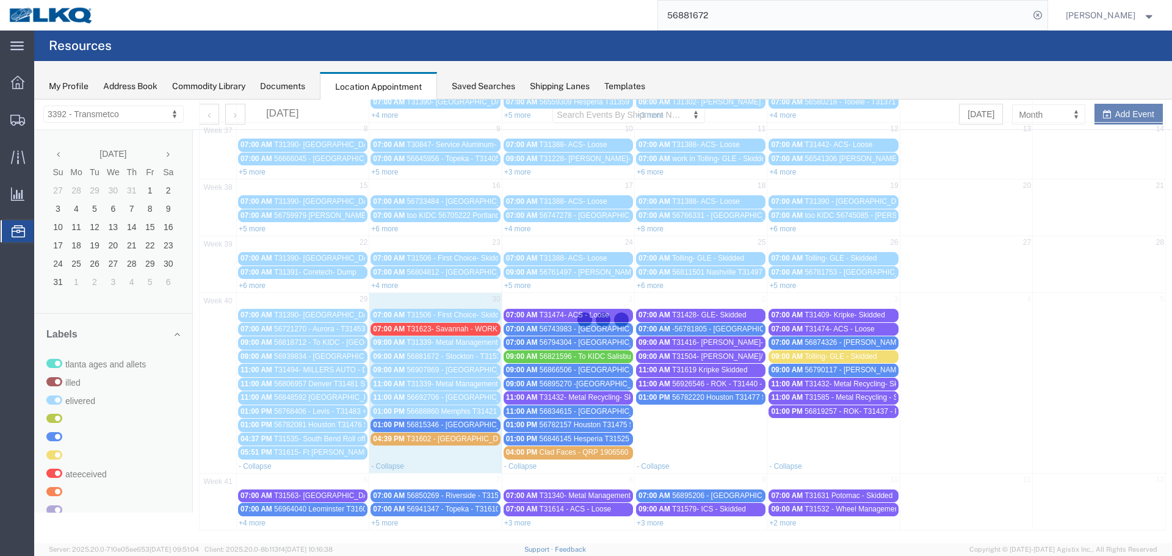
scroll to position [0, 0]
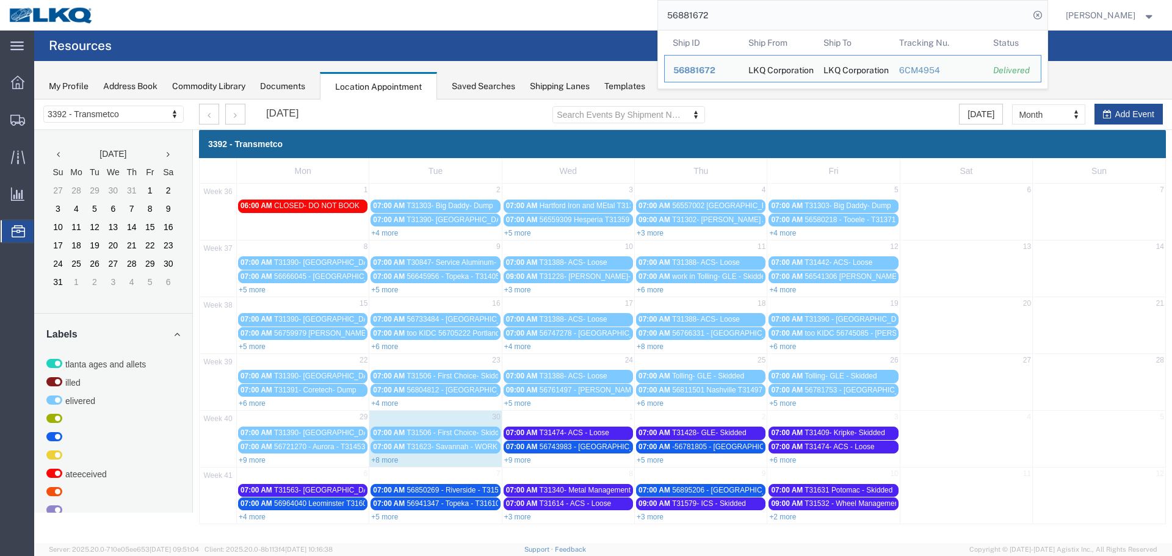
drag, startPoint x: 745, startPoint y: 15, endPoint x: 546, endPoint y: 13, distance: 199.0
click at [546, 13] on div "56881672 Ship ID Ship From Ship To Tracking Nu. Status Ship ID 56881672 Ship Fr…" at bounding box center [575, 15] width 945 height 31
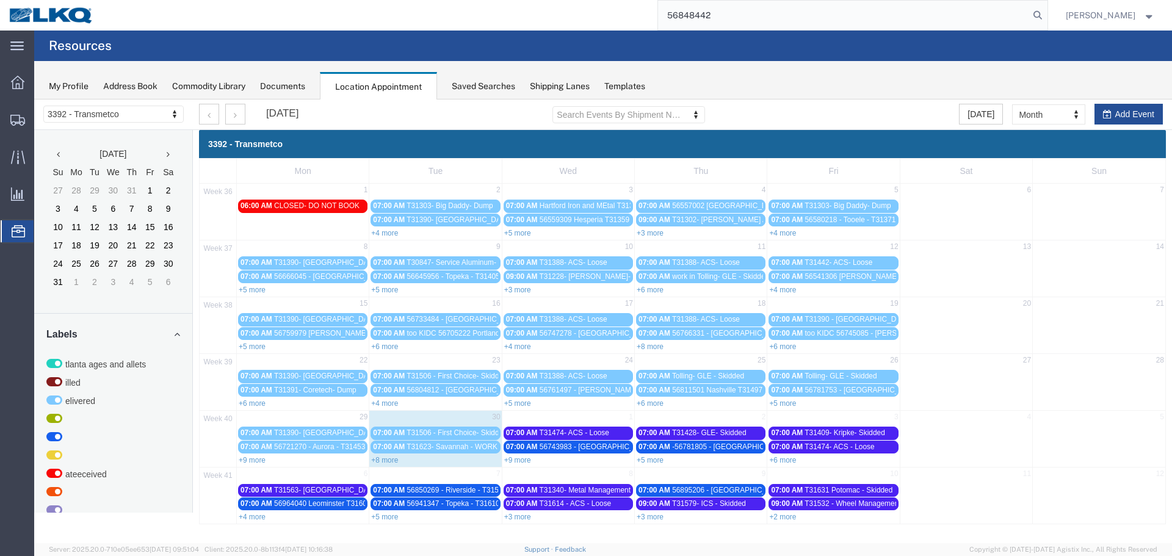
type input "56848442"
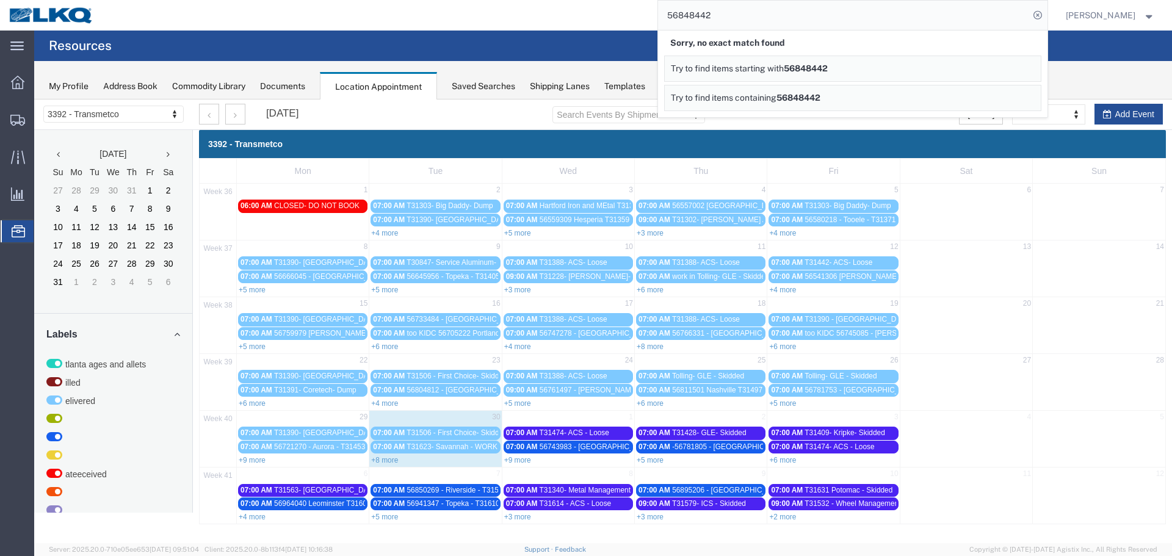
click at [383, 459] on link "+8 more" at bounding box center [384, 460] width 27 height 9
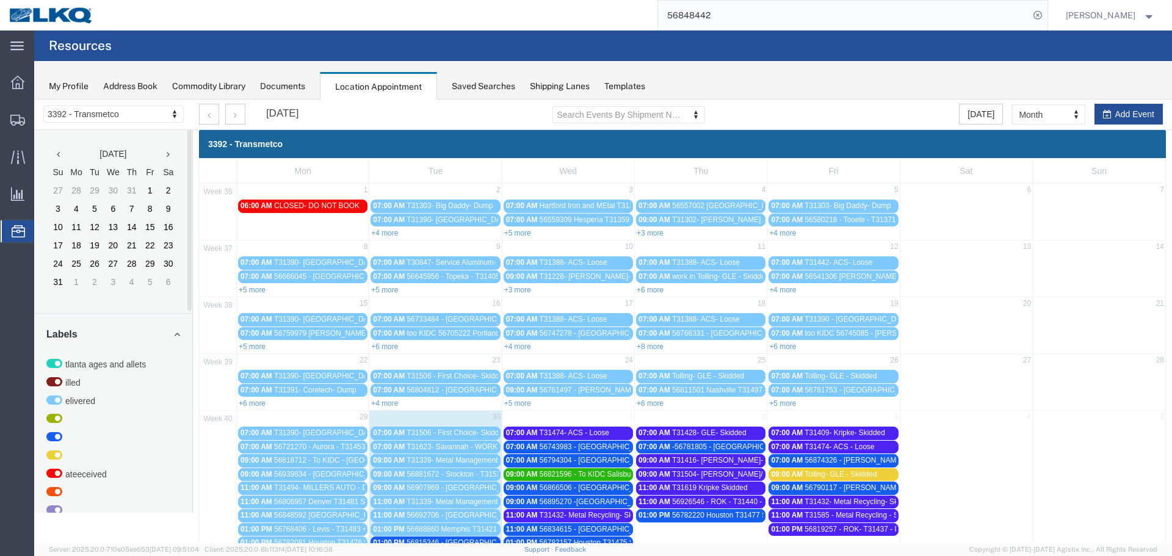
scroll to position [118, 0]
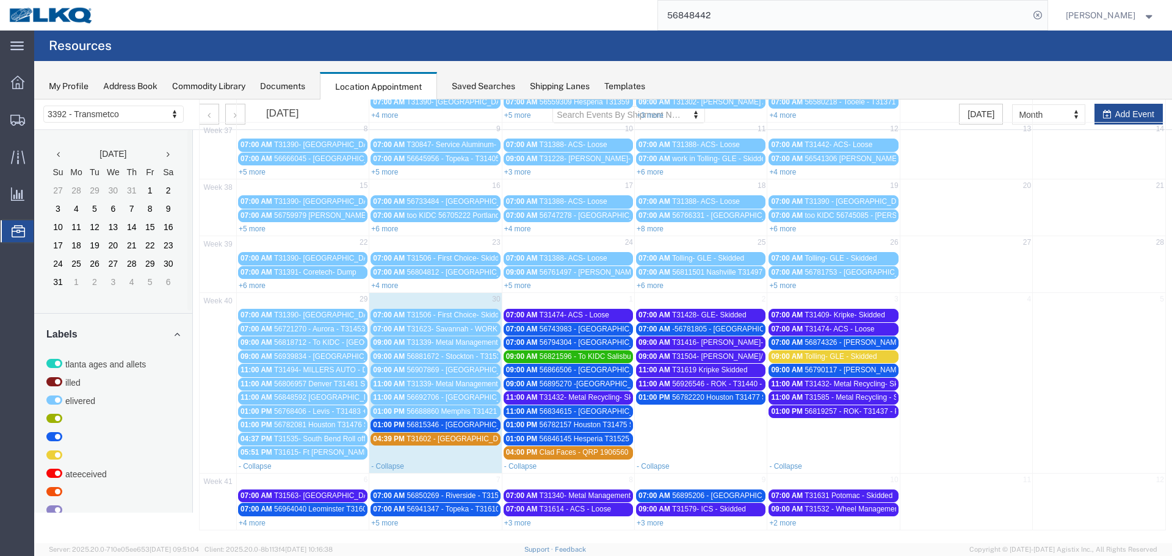
click at [722, 17] on input "56848442" at bounding box center [843, 15] width 371 height 29
drag, startPoint x: 722, startPoint y: 16, endPoint x: 641, endPoint y: 5, distance: 82.0
click at [641, 5] on div "56848442" at bounding box center [575, 15] width 945 height 31
type input "56848442"
click at [473, 422] on span "56815346 - [GEOGRAPHIC_DATA] - T31513 - Palletized" at bounding box center [498, 425] width 183 height 9
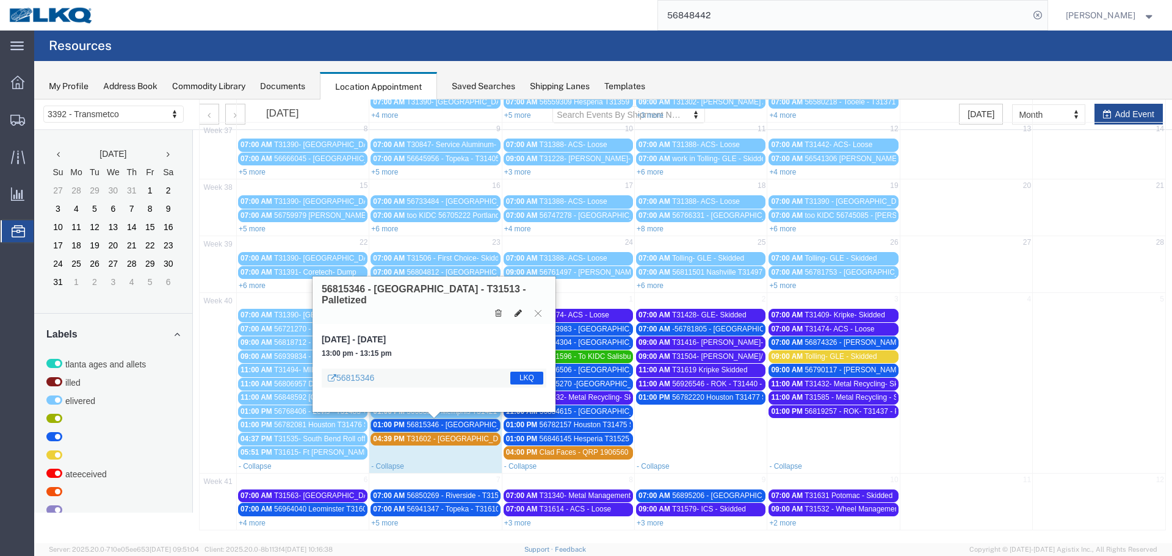
click at [520, 310] on icon at bounding box center [518, 313] width 7 height 9
select select "1"
select select "22"
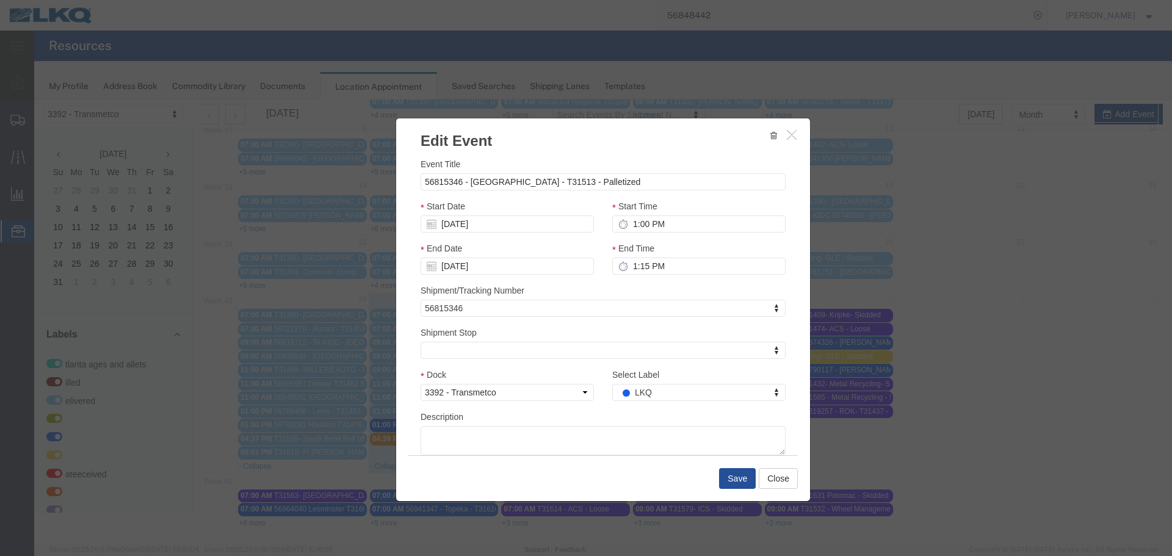
select select
type input "de"
drag, startPoint x: 648, startPoint y: 373, endPoint x: 701, endPoint y: 444, distance: 88.5
select select "40"
click at [729, 482] on button "Save" at bounding box center [737, 478] width 37 height 21
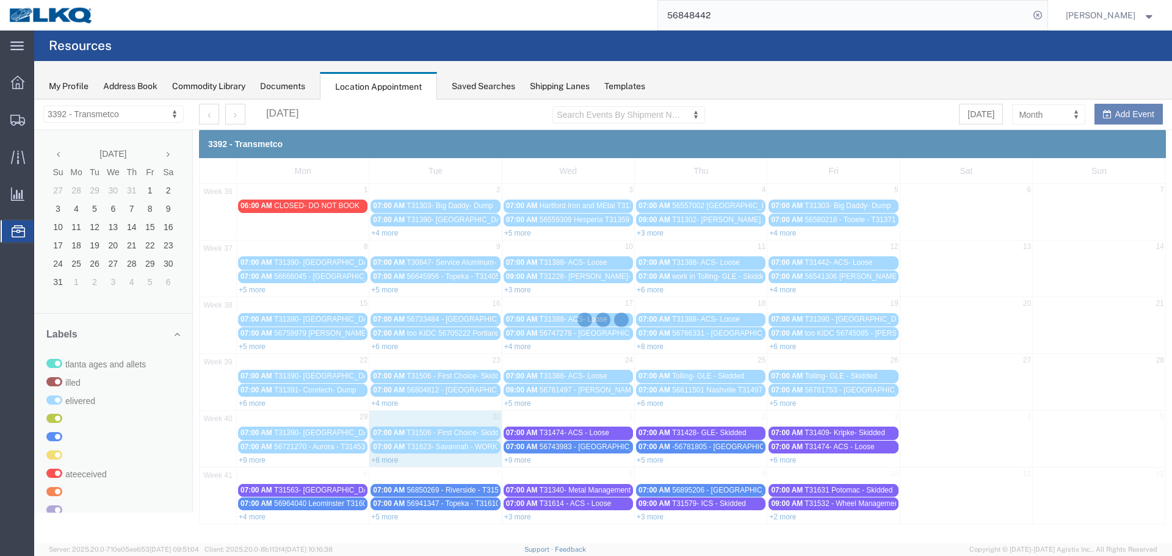
scroll to position [0, 0]
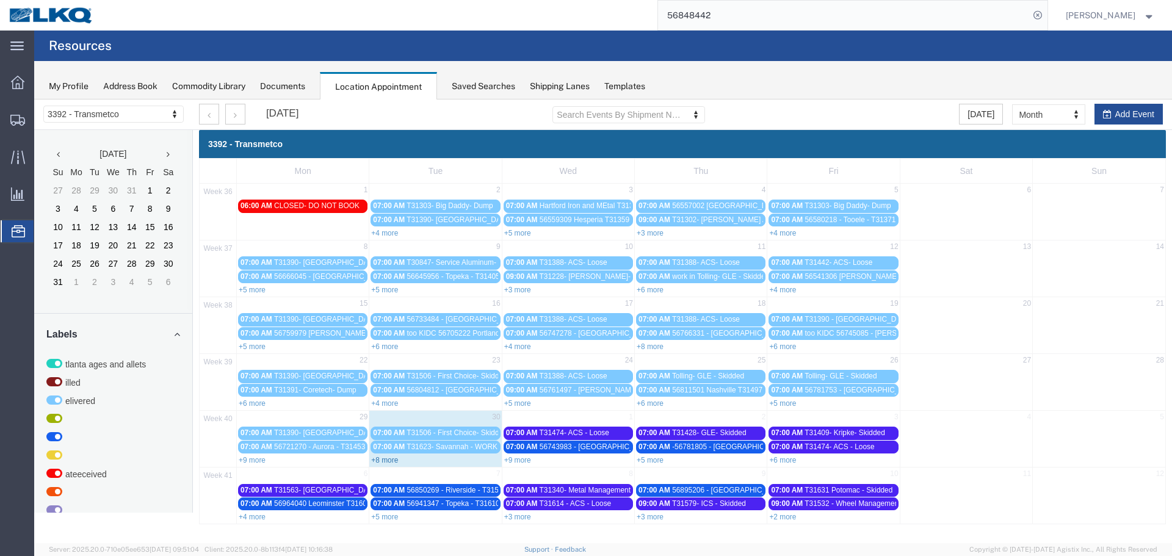
click at [394, 460] on link "+8 more" at bounding box center [384, 460] width 27 height 9
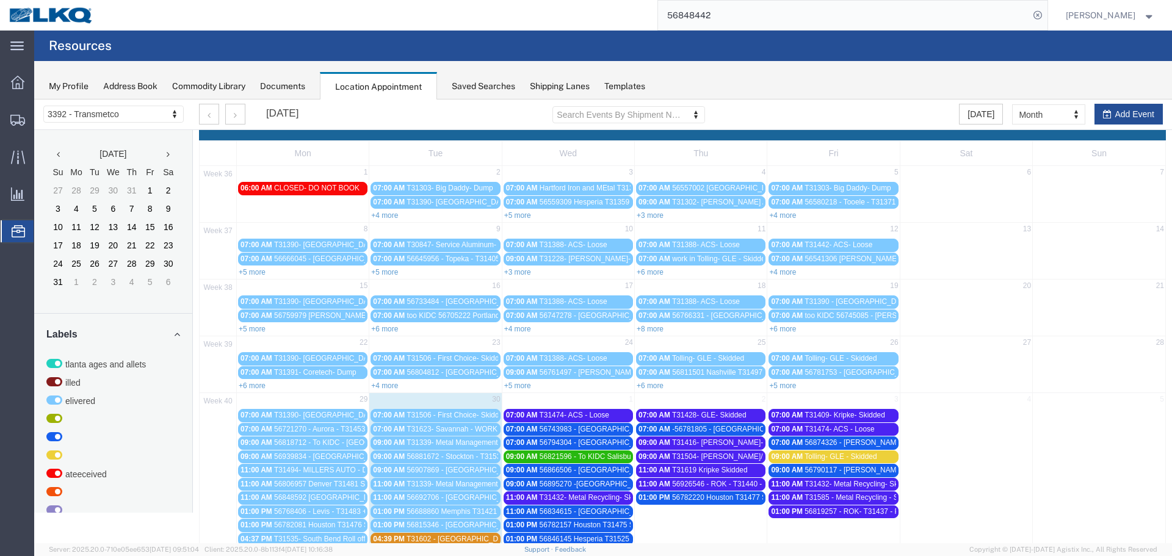
scroll to position [118, 0]
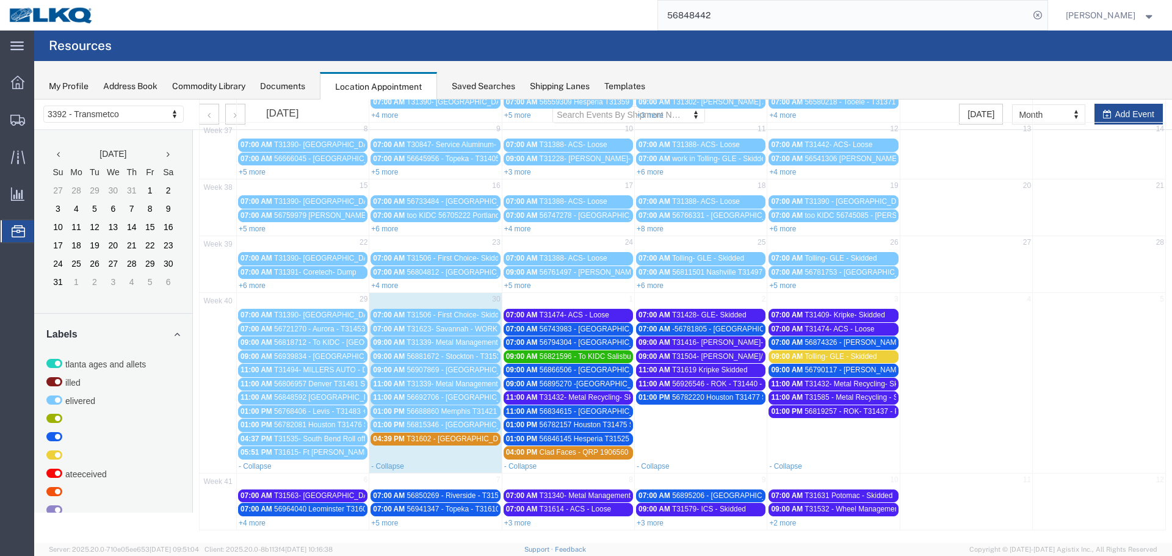
drag, startPoint x: 718, startPoint y: 16, endPoint x: 620, endPoint y: 29, distance: 98.5
click at [621, 29] on div "56848442" at bounding box center [575, 15] width 945 height 31
